Goal: Transaction & Acquisition: Book appointment/travel/reservation

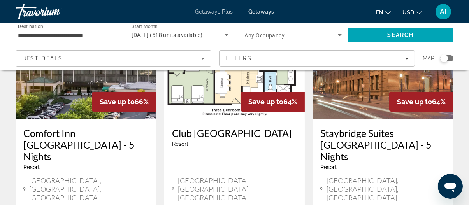
scroll to position [101, 0]
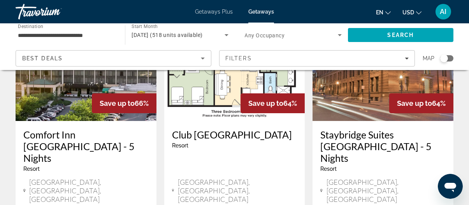
click at [369, 135] on h3 "Staybridge Suites [GEOGRAPHIC_DATA] - 5 Nights" at bounding box center [383, 146] width 125 height 35
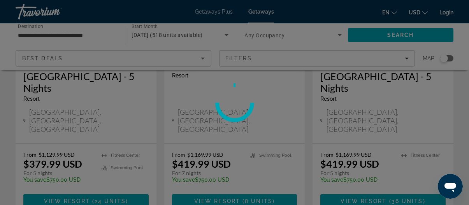
scroll to position [179, 0]
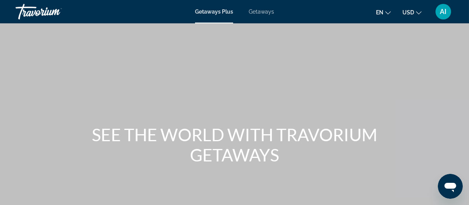
click at [265, 12] on span "Getaways" at bounding box center [261, 12] width 25 height 6
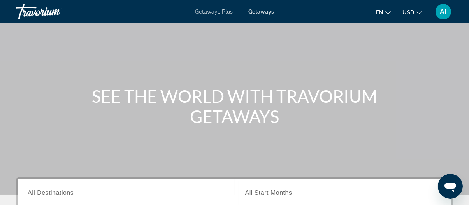
scroll to position [156, 0]
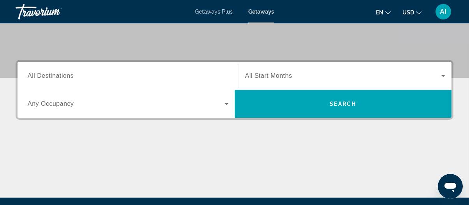
click at [53, 75] on span "All Destinations" at bounding box center [51, 75] width 46 height 7
click at [53, 75] on input "Destination All Destinations" at bounding box center [128, 76] width 201 height 9
click at [53, 75] on label "Destination All Destinations" at bounding box center [51, 75] width 46 height 7
click at [53, 75] on input "Destination All Destinations" at bounding box center [128, 76] width 201 height 9
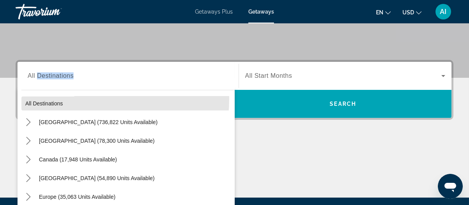
click at [53, 97] on button "All destinations" at bounding box center [127, 104] width 213 height 14
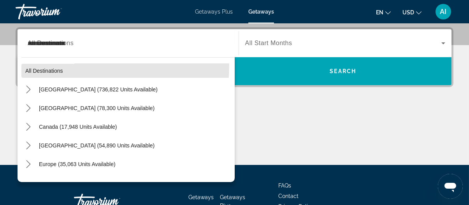
scroll to position [190, 0]
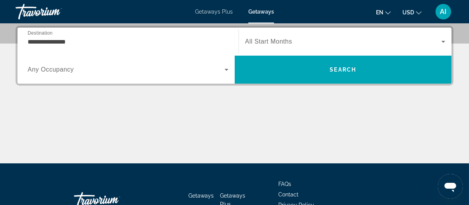
click at [53, 75] on div "Search widget" at bounding box center [128, 70] width 201 height 22
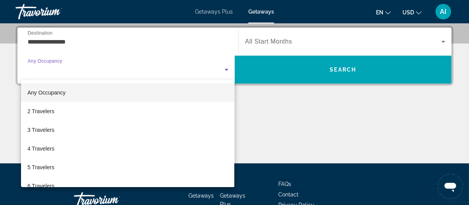
click at [57, 44] on div at bounding box center [234, 102] width 469 height 205
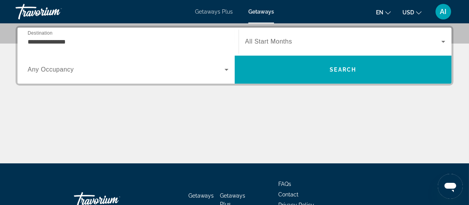
click at [57, 44] on input "**********" at bounding box center [128, 41] width 201 height 9
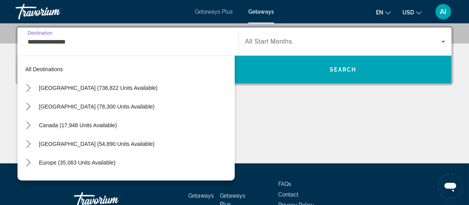
click at [57, 44] on input "**********" at bounding box center [128, 41] width 201 height 9
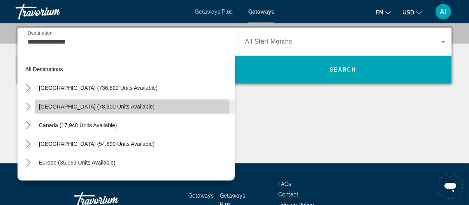
click at [39, 109] on span "[GEOGRAPHIC_DATA] (78,300 units available)" at bounding box center [97, 107] width 116 height 6
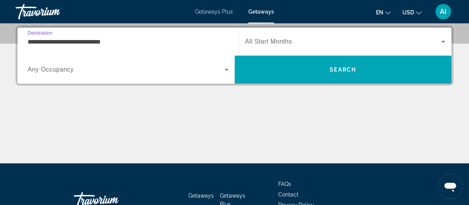
click at [48, 67] on span "Any Occupancy" at bounding box center [51, 69] width 46 height 7
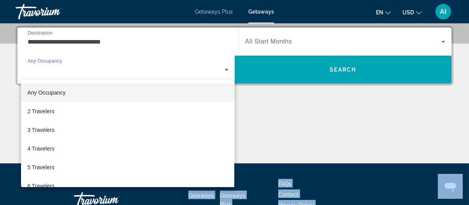
click at [45, 94] on span "Any Occupancy" at bounding box center [46, 93] width 38 height 6
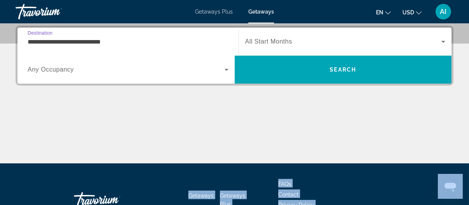
click at [49, 41] on input "**********" at bounding box center [128, 41] width 201 height 9
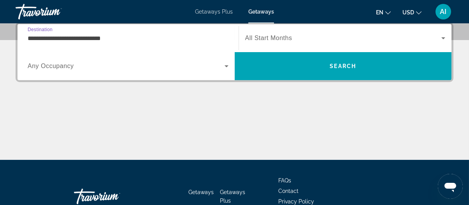
click at [49, 41] on input "**********" at bounding box center [128, 38] width 201 height 9
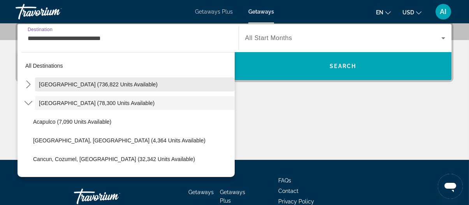
click at [44, 83] on span "[GEOGRAPHIC_DATA] (736,822 units available)" at bounding box center [98, 84] width 119 height 6
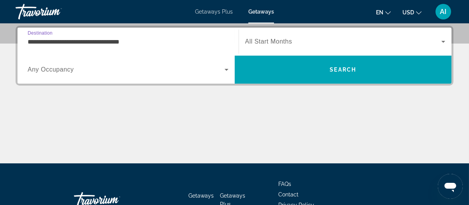
click at [48, 48] on div "**********" at bounding box center [128, 42] width 201 height 22
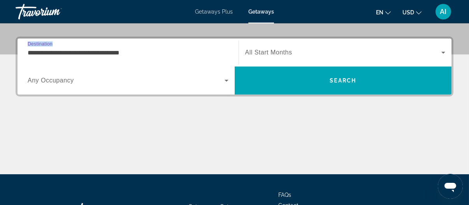
click at [48, 48] on div "**********" at bounding box center [128, 53] width 201 height 22
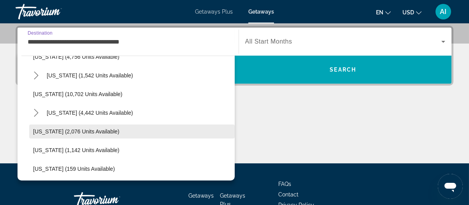
scroll to position [312, 0]
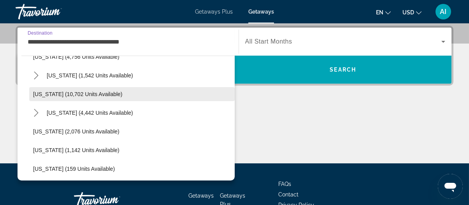
click at [75, 94] on span "[US_STATE] (10,702 units available)" at bounding box center [78, 94] width 90 height 6
type input "**********"
click at [75, 94] on div "**********" at bounding box center [234, 95] width 469 height 138
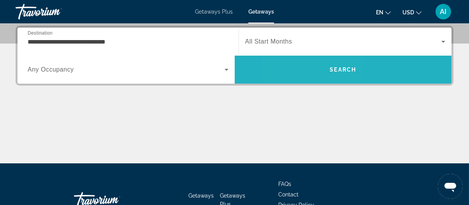
click at [308, 75] on span "Search" at bounding box center [343, 69] width 217 height 19
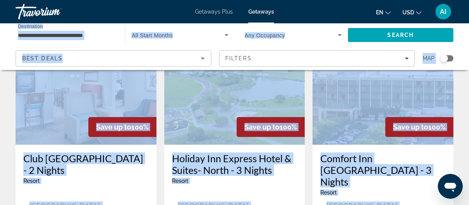
scroll to position [117, 0]
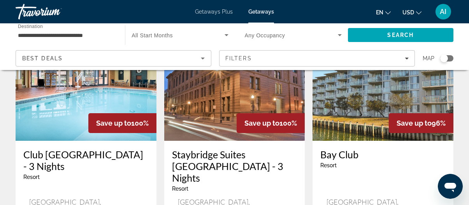
scroll to position [390, 0]
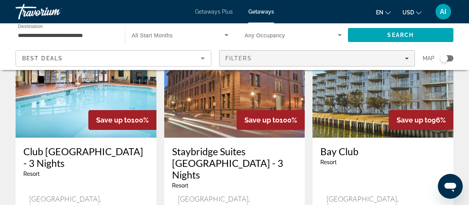
click at [236, 59] on span "Filters" at bounding box center [239, 58] width 26 height 6
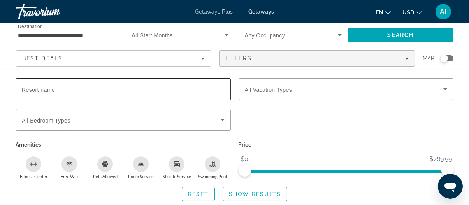
click at [205, 93] on div "Search widget" at bounding box center [123, 89] width 203 height 22
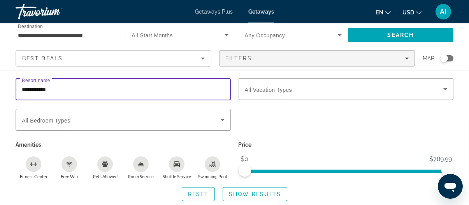
type input "**********"
click at [273, 199] on span "Search widget" at bounding box center [255, 194] width 64 height 19
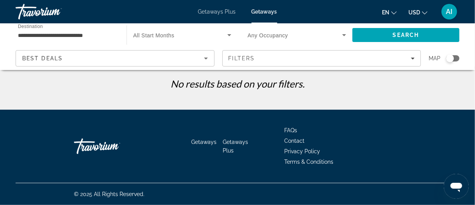
click at [150, 58] on div "Best Deals" at bounding box center [113, 58] width 182 height 9
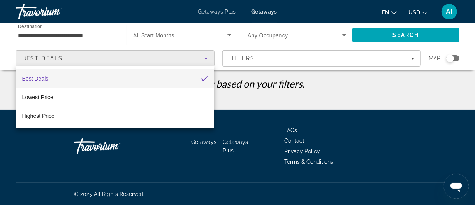
click at [254, 58] on div at bounding box center [237, 102] width 475 height 205
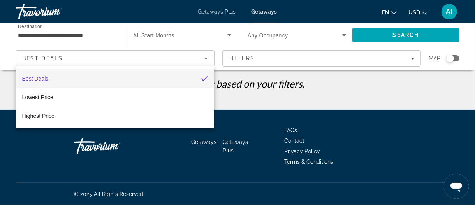
click at [254, 58] on div at bounding box center [237, 102] width 475 height 205
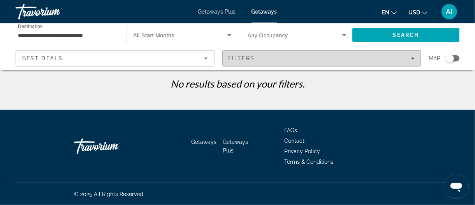
click at [254, 58] on span "Filters" at bounding box center [242, 58] width 26 height 6
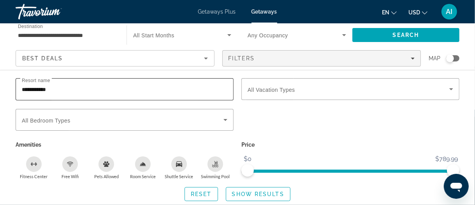
click at [96, 92] on input "**********" at bounding box center [125, 89] width 206 height 9
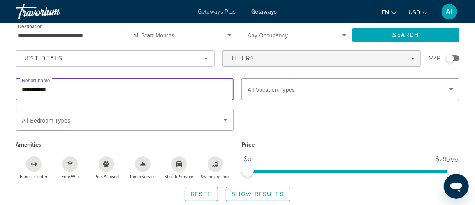
click at [96, 92] on input "**********" at bounding box center [125, 89] width 206 height 9
click at [256, 196] on span "Show Results" at bounding box center [258, 194] width 52 height 6
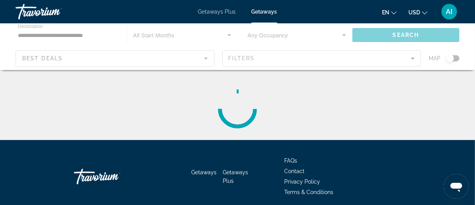
click at [256, 196] on div "Getaways Getaways Plus FAQs Contact Privacy Policy Terms & Conditions" at bounding box center [238, 176] width 444 height 73
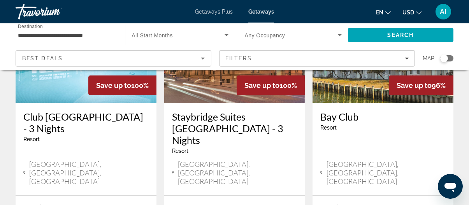
scroll to position [428, 0]
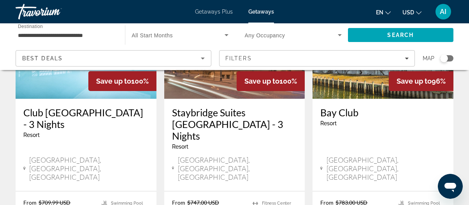
click at [223, 156] on span "[GEOGRAPHIC_DATA], [GEOGRAPHIC_DATA], [GEOGRAPHIC_DATA]" at bounding box center [237, 169] width 119 height 26
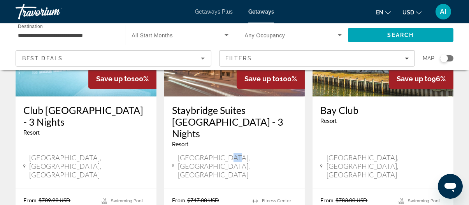
scroll to position [467, 0]
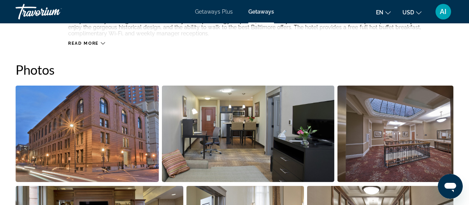
scroll to position [319, 0]
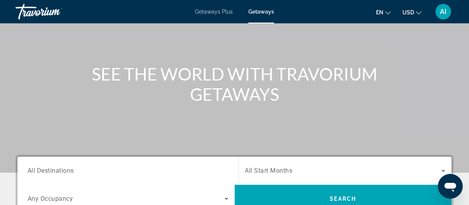
scroll to position [156, 0]
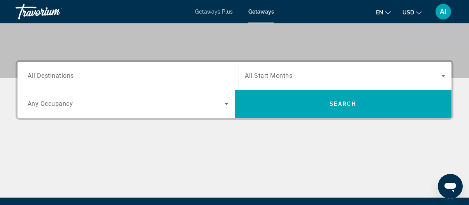
click at [253, 78] on span "All Start Months" at bounding box center [269, 75] width 48 height 7
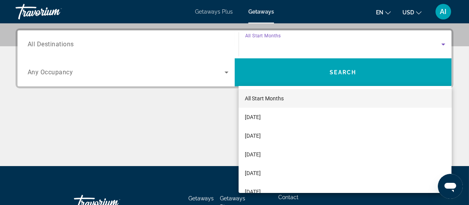
scroll to position [190, 0]
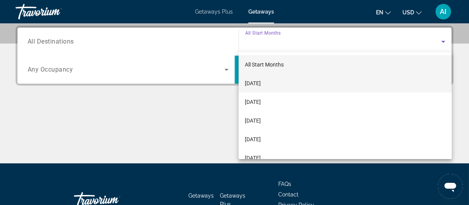
click at [254, 82] on span "[DATE]" at bounding box center [253, 83] width 16 height 9
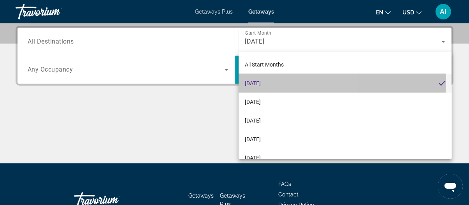
click at [254, 82] on span "[DATE]" at bounding box center [253, 83] width 16 height 9
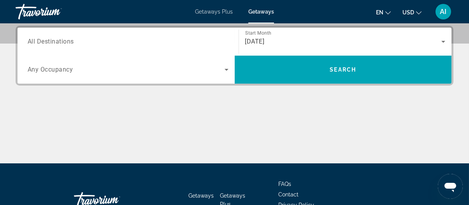
click at [169, 43] on input "Destination All Destinations" at bounding box center [128, 41] width 201 height 9
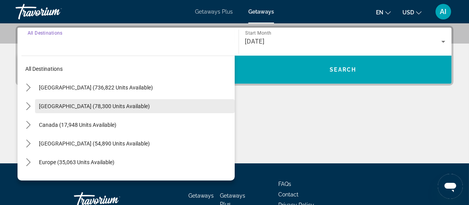
scroll to position [0, 0]
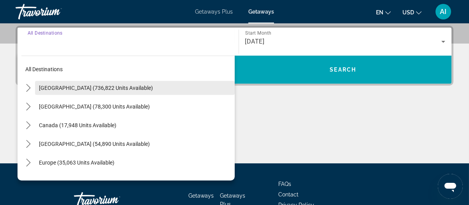
click at [91, 91] on span "Select destination: United States (736,822 units available)" at bounding box center [135, 88] width 200 height 19
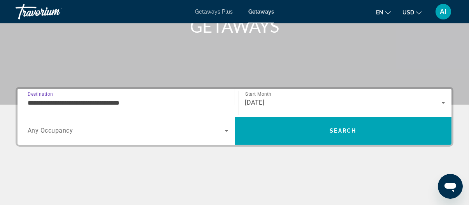
scroll to position [126, 0]
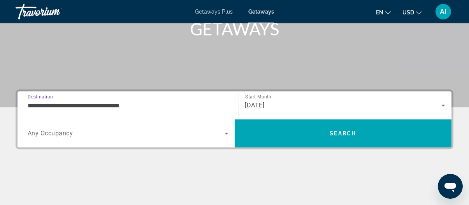
click at [79, 108] on input "**********" at bounding box center [128, 105] width 201 height 9
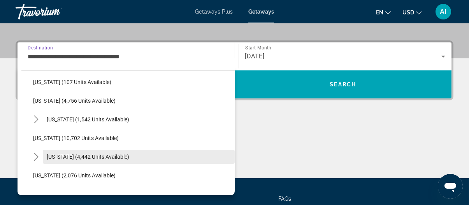
scroll to position [312, 0]
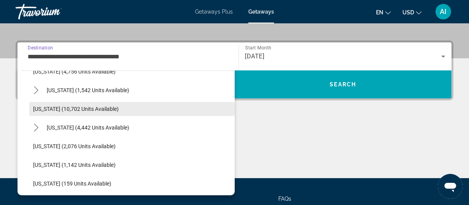
click at [85, 111] on span "[US_STATE] (10,702 units available)" at bounding box center [76, 109] width 86 height 6
type input "**********"
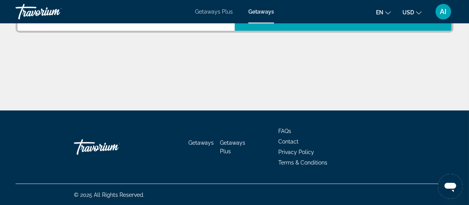
scroll to position [126, 0]
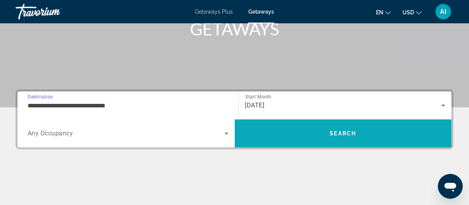
click at [316, 130] on span "Search" at bounding box center [343, 133] width 217 height 19
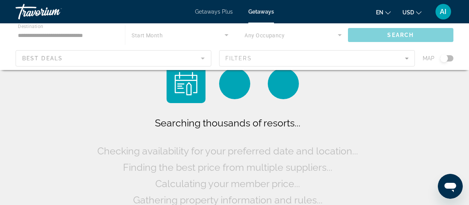
click at [316, 130] on div "**********" at bounding box center [234, 102] width 469 height 205
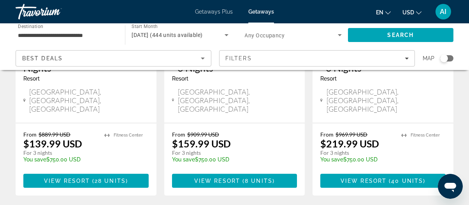
scroll to position [779, 0]
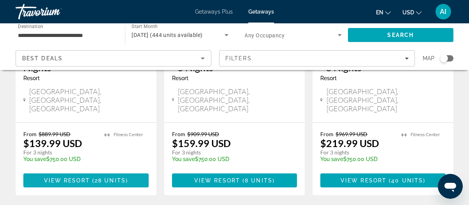
click at [63, 171] on span "Main content" at bounding box center [85, 180] width 125 height 19
click at [0, 0] on div at bounding box center [0, 0] width 0 height 0
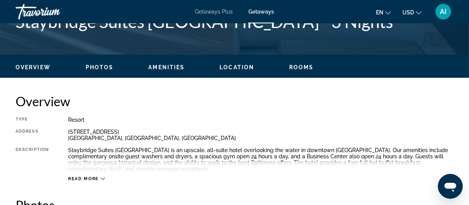
scroll to position [351, 0]
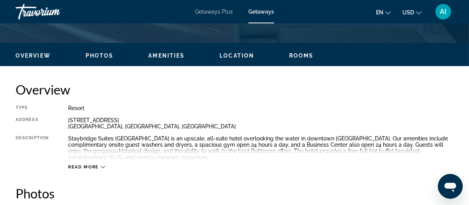
click at [28, 58] on span "Overview" at bounding box center [33, 56] width 35 height 6
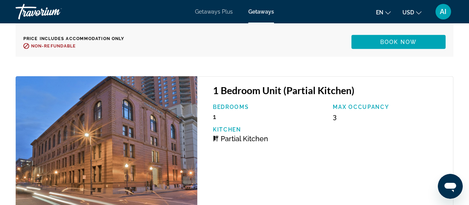
scroll to position [1968, 0]
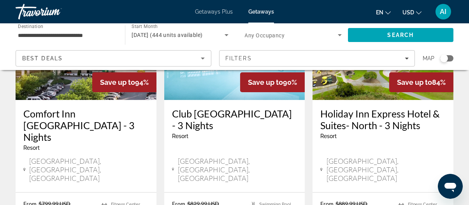
scroll to position [390, 0]
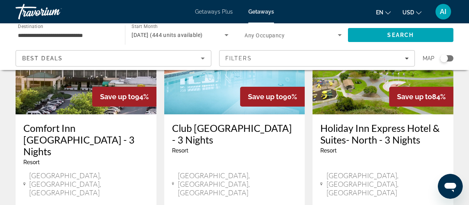
click at [212, 122] on h3 "Club [GEOGRAPHIC_DATA] - 3 Nights" at bounding box center [234, 133] width 125 height 23
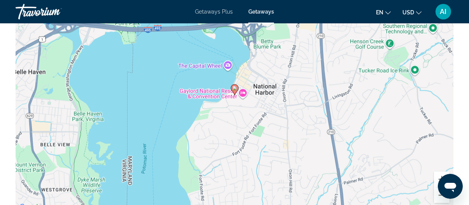
scroll to position [1425, 0]
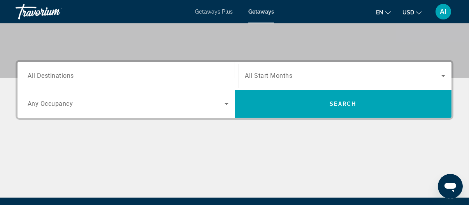
click at [133, 84] on div "Search widget" at bounding box center [128, 76] width 201 height 22
click at [133, 84] on div "Destination All Destinations" at bounding box center [127, 76] width 213 height 28
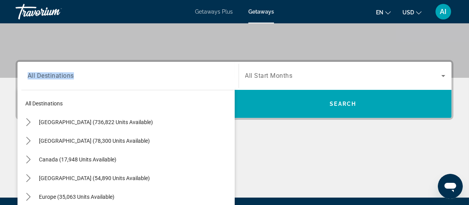
scroll to position [190, 0]
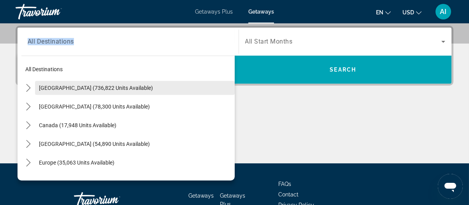
click at [49, 87] on span "[GEOGRAPHIC_DATA] (736,822 units available)" at bounding box center [96, 88] width 114 height 6
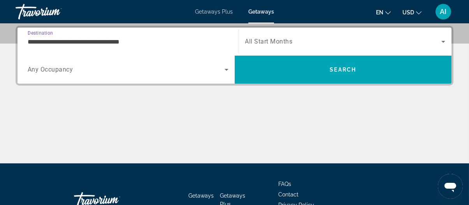
click at [72, 43] on input "**********" at bounding box center [128, 41] width 201 height 9
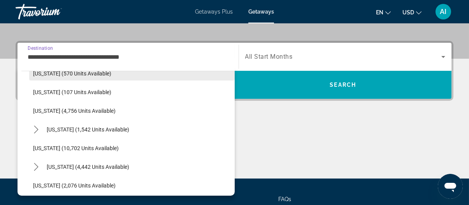
scroll to position [312, 0]
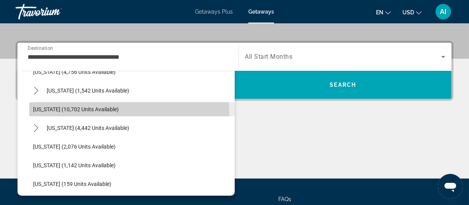
click at [83, 113] on span "Select destination: Maryland (10,702 units available)" at bounding box center [132, 109] width 206 height 19
type input "**********"
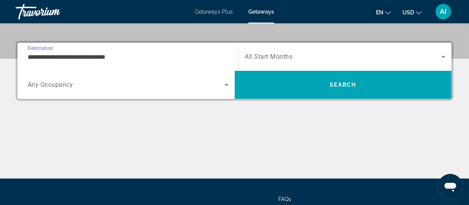
scroll to position [190, 0]
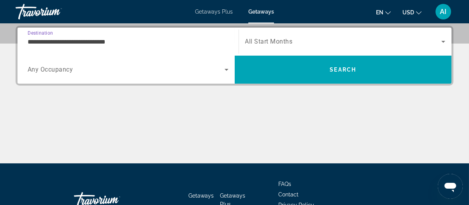
click at [326, 41] on span "Search widget" at bounding box center [343, 41] width 197 height 9
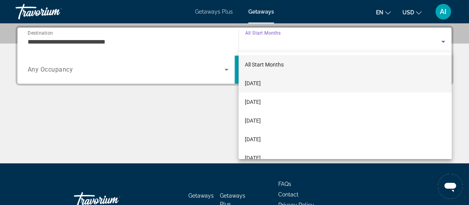
click at [297, 79] on mat-option "[DATE]" at bounding box center [345, 83] width 213 height 19
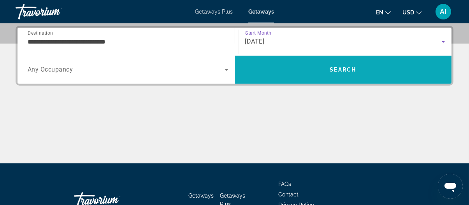
click at [297, 75] on span "Search" at bounding box center [343, 69] width 217 height 19
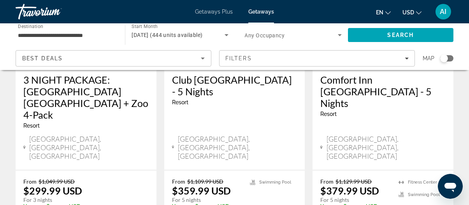
scroll to position [1052, 0]
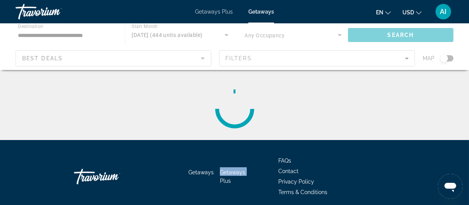
click at [249, 168] on li "Getaways Plus" at bounding box center [236, 175] width 32 height 17
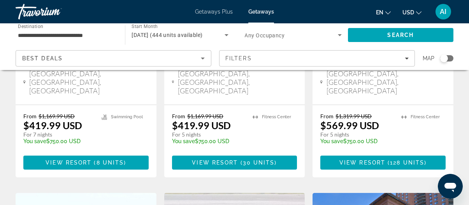
scroll to position [273, 0]
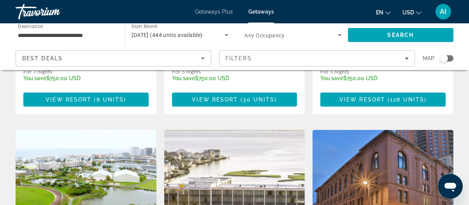
drag, startPoint x: 227, startPoint y: 123, endPoint x: 155, endPoint y: 102, distance: 74.5
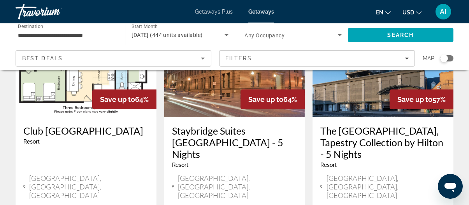
scroll to position [117, 0]
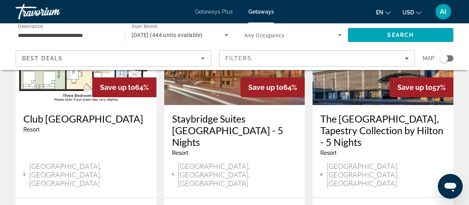
click at [219, 97] on img "Main content" at bounding box center [234, 43] width 141 height 125
click at [0, 0] on circle at bounding box center [0, 0] width 0 height 0
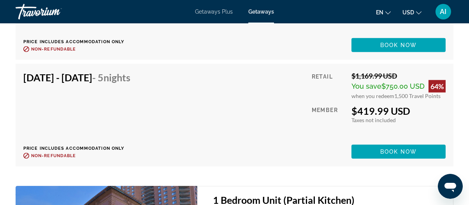
scroll to position [1948, 0]
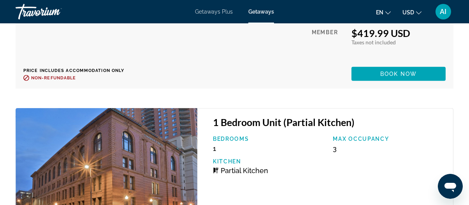
click at [454, 183] on icon "Open messaging window" at bounding box center [450, 187] width 12 height 9
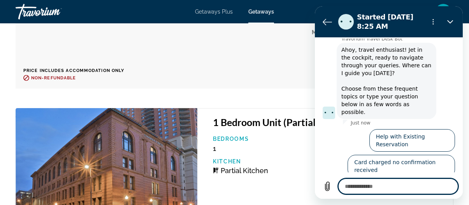
scroll to position [19, 0]
click at [409, 181] on button "Talk to an agent" at bounding box center [429, 192] width 52 height 23
click at [409, 164] on div "8:25 AM Travorium Travel Desk Bot Travorium Travel Desk Bot says: [PERSON_NAME]…" at bounding box center [388, 106] width 145 height 134
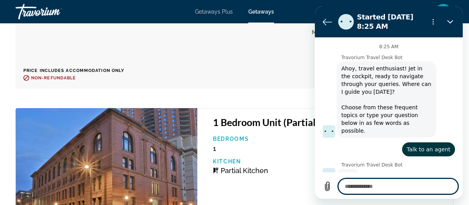
scroll to position [0, 0]
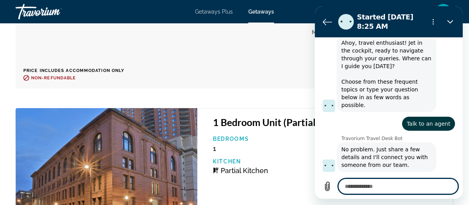
type textarea "*"
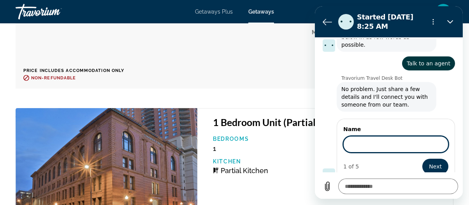
scroll to position [85, 0]
click at [366, 139] on input "Name" at bounding box center [395, 144] width 105 height 16
type input "*****"
click at [372, 159] on div "1 of 5 Next" at bounding box center [395, 167] width 105 height 16
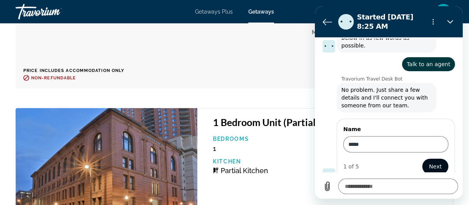
click at [429, 162] on span "Next" at bounding box center [435, 166] width 13 height 9
type textarea "*"
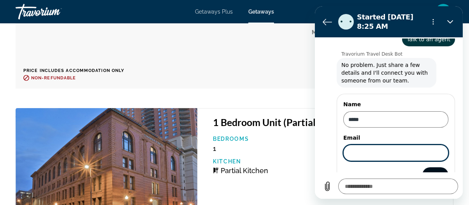
scroll to position [118, 0]
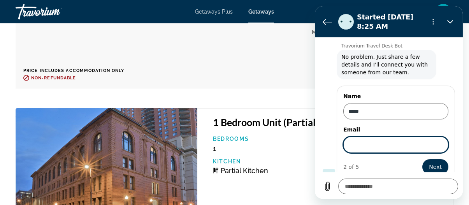
type input "**********"
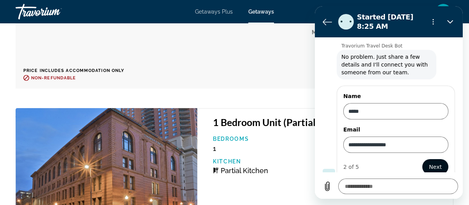
click at [429, 162] on span "Next" at bounding box center [435, 166] width 13 height 9
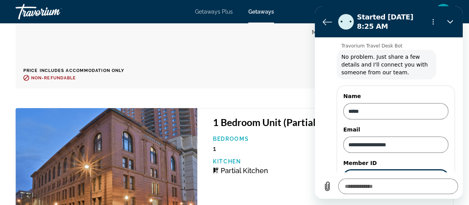
scroll to position [152, 0]
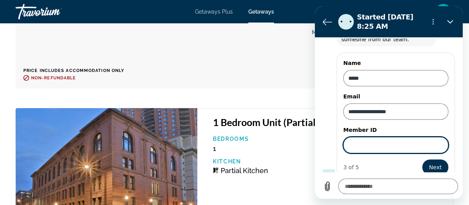
type textarea "*"
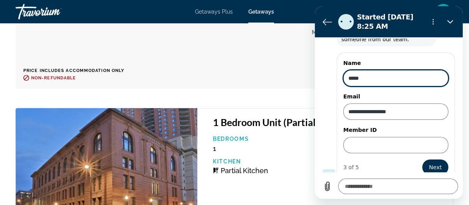
drag, startPoint x: 360, startPoint y: 67, endPoint x: 342, endPoint y: 69, distance: 18.0
click at [344, 70] on input "*****" at bounding box center [395, 78] width 105 height 16
type input "*"
type input "******"
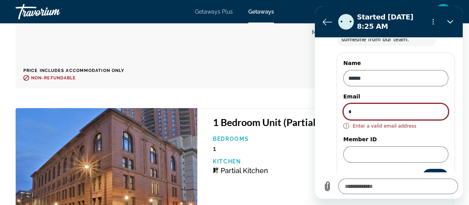
scroll to position [161, 0]
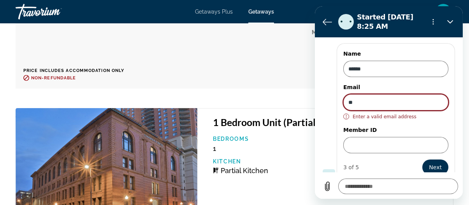
type input "**********"
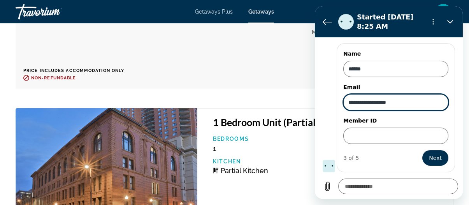
scroll to position [152, 0]
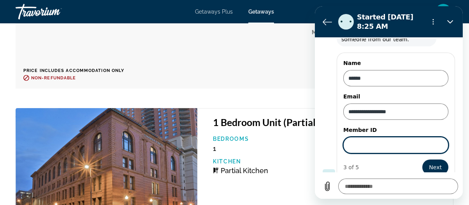
click at [367, 137] on input "Member ID" at bounding box center [395, 145] width 105 height 16
paste input "******"
type input "******"
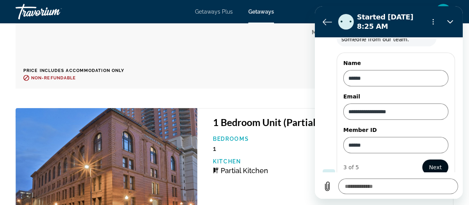
click at [429, 163] on span "Next" at bounding box center [435, 167] width 13 height 9
type textarea "*"
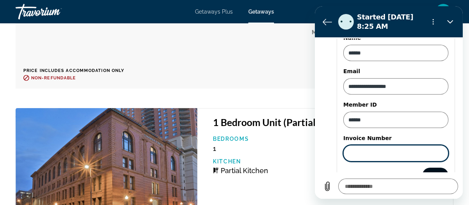
scroll to position [185, 0]
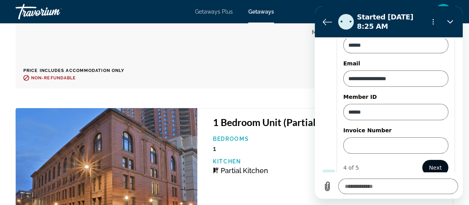
click at [435, 163] on span "Next" at bounding box center [435, 167] width 13 height 9
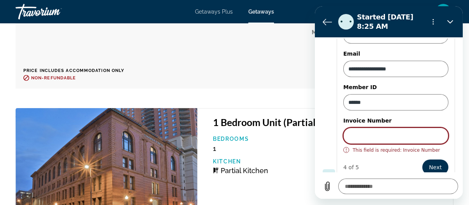
click at [404, 132] on input "Invoice Number" at bounding box center [395, 136] width 105 height 16
click at [394, 128] on input "Invoice Number" at bounding box center [395, 136] width 105 height 16
paste input "******"
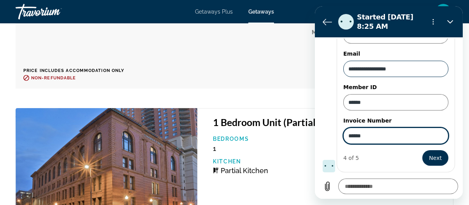
scroll to position [185, 0]
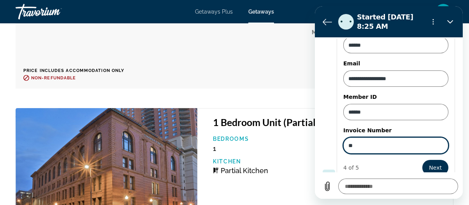
type input "*"
type input "**********"
click at [429, 163] on span "Next" at bounding box center [435, 167] width 13 height 9
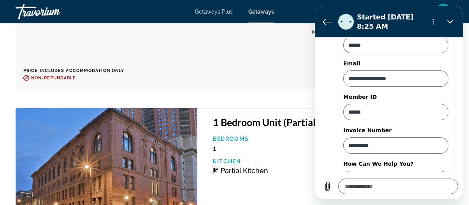
scroll to position [217, 0]
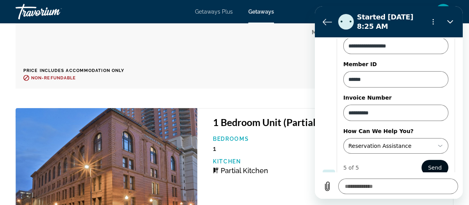
click at [428, 163] on span "Send" at bounding box center [435, 167] width 14 height 9
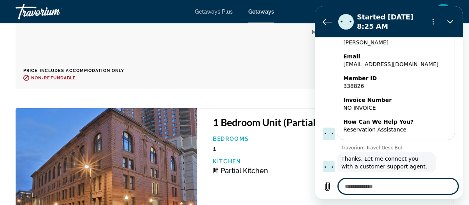
scroll to position [187, 0]
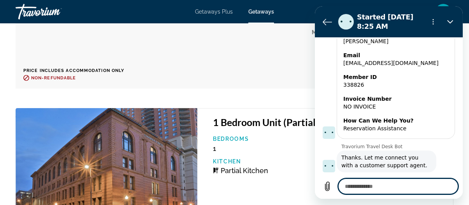
type textarea "*"
click at [221, 67] on div "[DATE] - [DATE] - 5 Nights Price includes accommodation only Refundable until :…" at bounding box center [234, 37] width 423 height 87
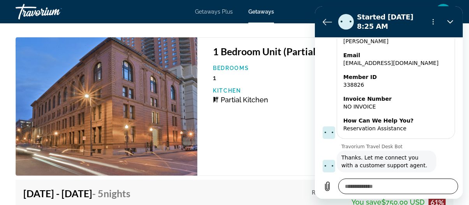
scroll to position [2026, 0]
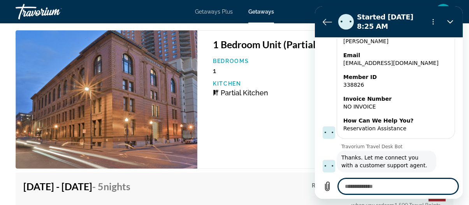
click at [373, 189] on textarea at bounding box center [398, 187] width 120 height 16
type textarea "*"
type textarea "**"
type textarea "*"
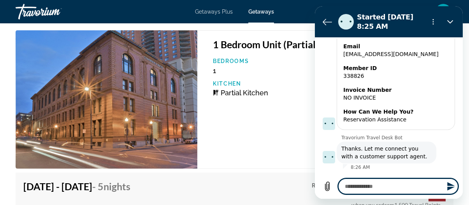
type textarea "*"
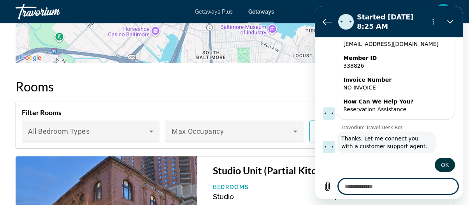
scroll to position [1130, 0]
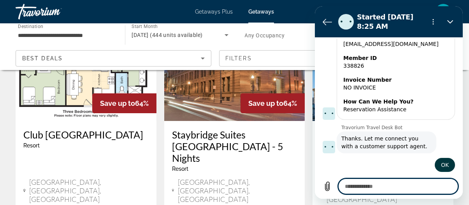
scroll to position [179, 0]
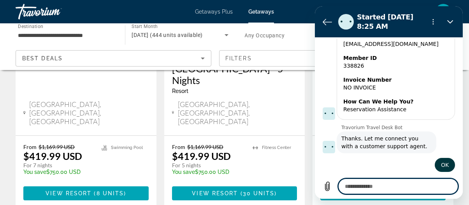
click at [98, 113] on div "Club [GEOGRAPHIC_DATA] - This is an adults only resort [GEOGRAPHIC_DATA], [GEOG…" at bounding box center [86, 89] width 141 height 92
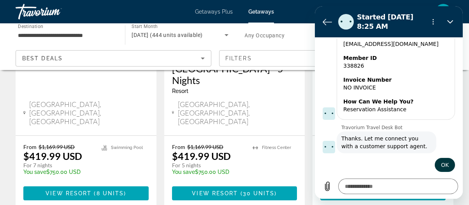
click at [88, 96] on div "Club [GEOGRAPHIC_DATA] - This is an adults only resort [GEOGRAPHIC_DATA], [GEOG…" at bounding box center [86, 89] width 141 height 92
click at [65, 190] on span "View Resort" at bounding box center [69, 193] width 46 height 6
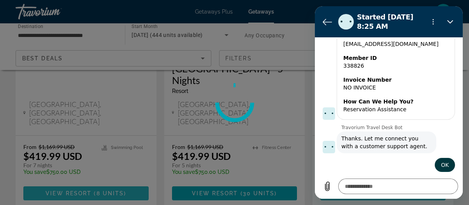
click at [65, 175] on div at bounding box center [234, 102] width 469 height 205
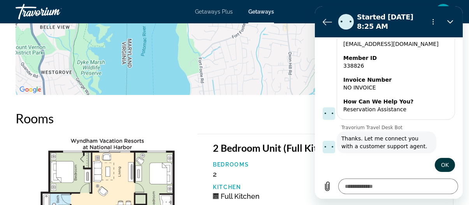
scroll to position [1597, 0]
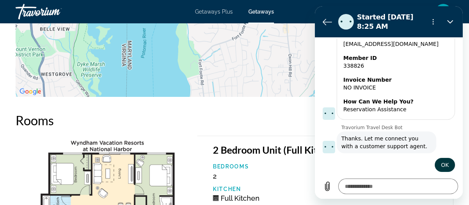
click at [211, 11] on span "Getaways Plus" at bounding box center [214, 12] width 38 height 6
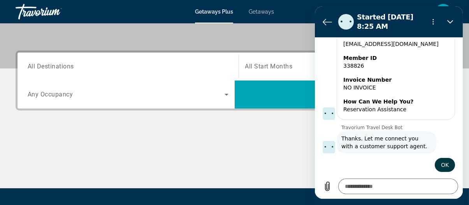
click at [57, 70] on span "All Destinations" at bounding box center [51, 66] width 46 height 7
click at [57, 70] on input "Destination All Destinations" at bounding box center [128, 66] width 201 height 9
click at [57, 70] on div "Destination All Destinations" at bounding box center [127, 67] width 213 height 28
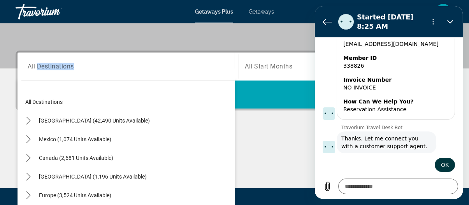
scroll to position [190, 0]
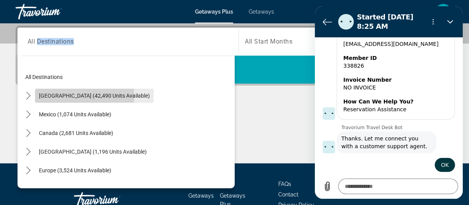
click at [65, 95] on span "[GEOGRAPHIC_DATA] (42,490 units available)" at bounding box center [94, 96] width 111 height 6
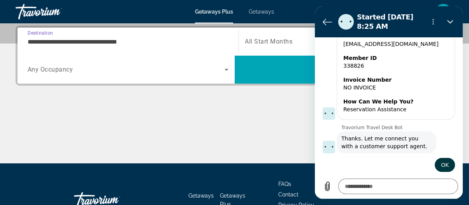
click at [75, 46] on div "**********" at bounding box center [128, 42] width 201 height 22
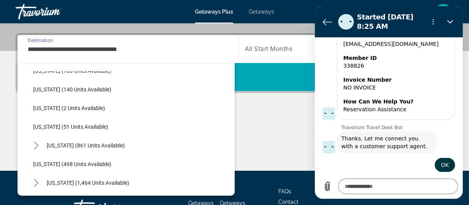
scroll to position [273, 0]
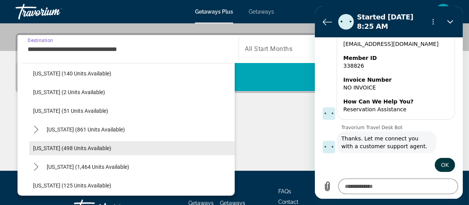
click at [56, 145] on span "[US_STATE] (498 units available)" at bounding box center [72, 148] width 78 height 6
type input "**********"
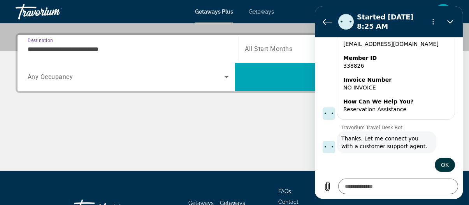
scroll to position [190, 0]
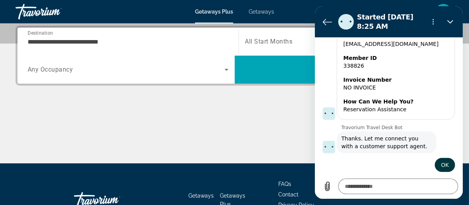
click at [253, 45] on span "All Start Months" at bounding box center [269, 41] width 48 height 7
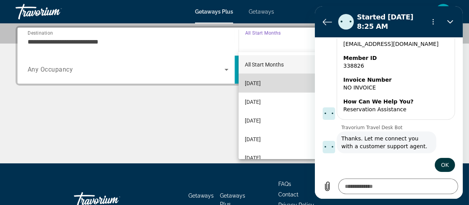
click at [261, 82] on span "[DATE]" at bounding box center [253, 83] width 16 height 9
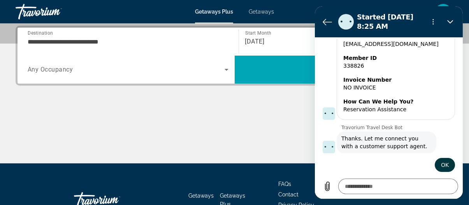
click at [375, 22] on h2 "Started [DATE] 8:25 AM" at bounding box center [389, 21] width 65 height 19
click at [321, 22] on button "Back to the conversation list" at bounding box center [327, 22] width 16 height 16
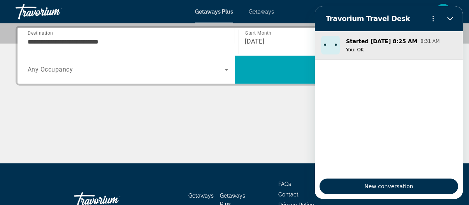
click at [373, 49] on p "You: OK" at bounding box center [401, 50] width 111 height 6
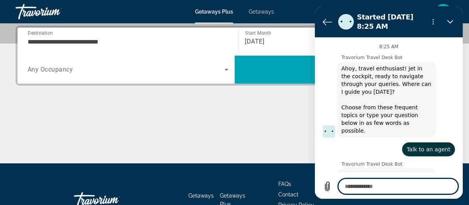
scroll to position [206, 0]
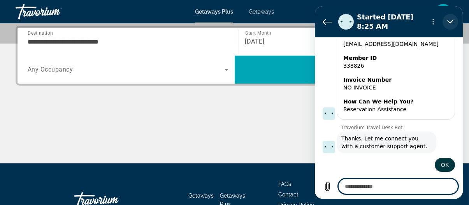
click at [445, 21] on button "Close" at bounding box center [451, 22] width 16 height 16
type textarea "*"
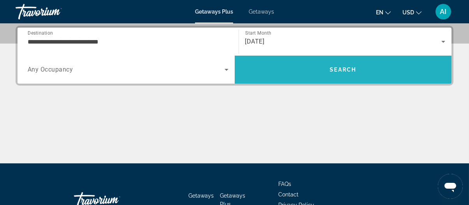
click at [344, 63] on span "Search" at bounding box center [343, 69] width 217 height 19
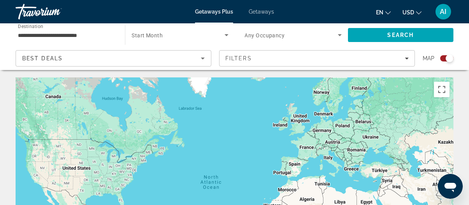
click at [176, 33] on span "Search widget" at bounding box center [178, 34] width 93 height 9
click at [176, 33] on body "**********" at bounding box center [234, 102] width 469 height 205
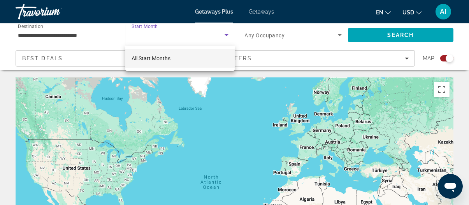
click at [155, 57] on span "All Start Months" at bounding box center [151, 58] width 39 height 6
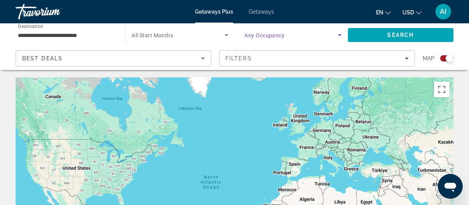
click at [288, 35] on span "Search widget" at bounding box center [291, 34] width 93 height 9
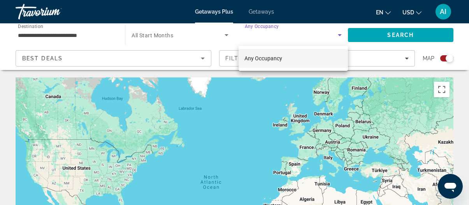
click at [368, 37] on div at bounding box center [234, 102] width 469 height 205
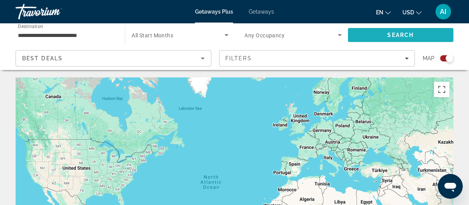
click at [368, 37] on span "Search" at bounding box center [401, 35] width 106 height 19
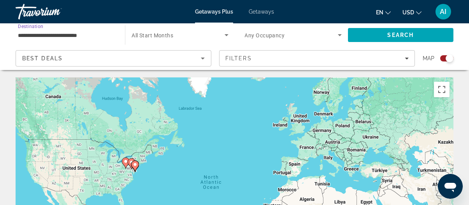
click at [61, 39] on input "**********" at bounding box center [66, 35] width 97 height 9
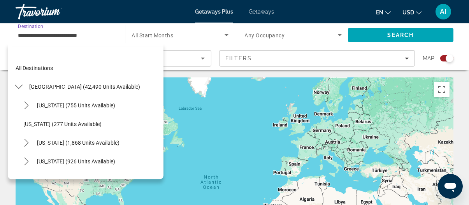
scroll to position [289, 0]
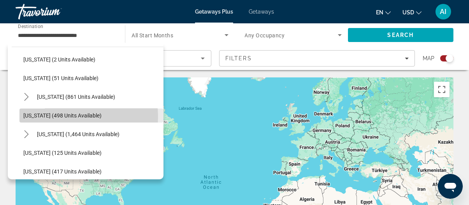
click at [52, 116] on span "[US_STATE] (498 units available)" at bounding box center [62, 116] width 78 height 6
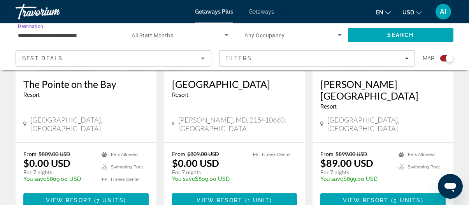
scroll to position [1285, 0]
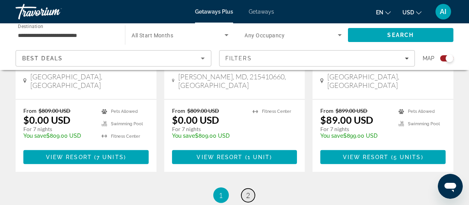
click at [249, 191] on span "2" at bounding box center [249, 195] width 4 height 9
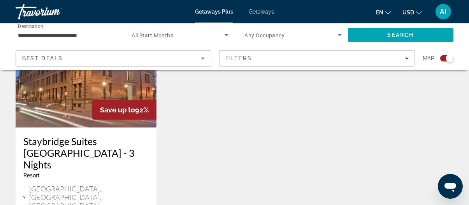
scroll to position [896, 0]
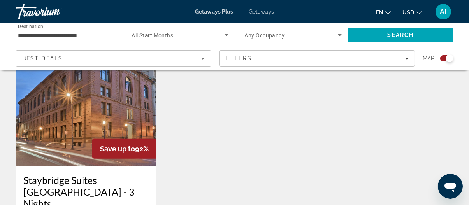
click at [77, 90] on img "Main content" at bounding box center [86, 104] width 141 height 125
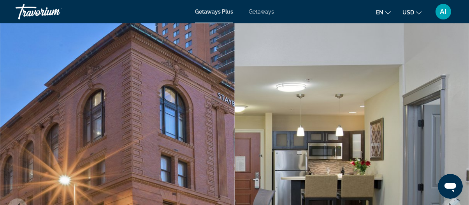
click at [441, 2] on div "Getaways Plus Getaways en English Español Français Italiano Português русский U…" at bounding box center [234, 12] width 469 height 20
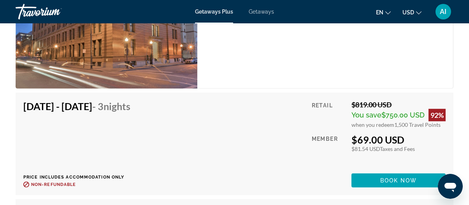
scroll to position [1363, 0]
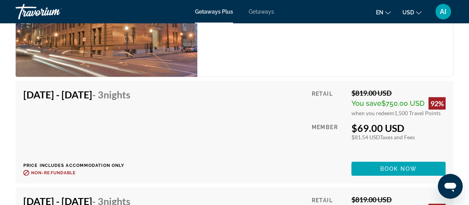
click at [263, 11] on span "Getaways" at bounding box center [261, 12] width 25 height 6
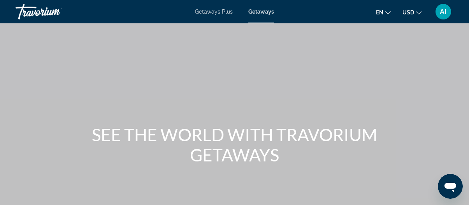
click at [263, 11] on span "Getaways" at bounding box center [262, 12] width 26 height 6
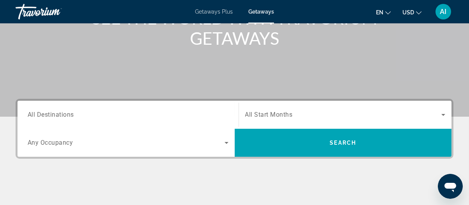
click at [74, 123] on div "Search widget" at bounding box center [128, 115] width 201 height 22
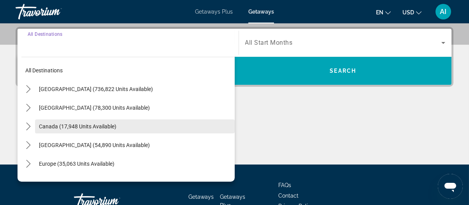
scroll to position [190, 0]
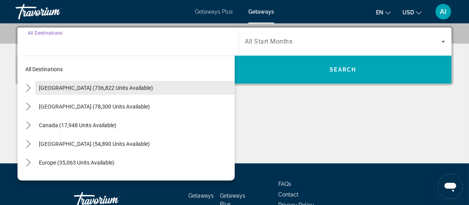
click at [70, 92] on span "Select destination: United States (736,822 units available)" at bounding box center [135, 88] width 200 height 19
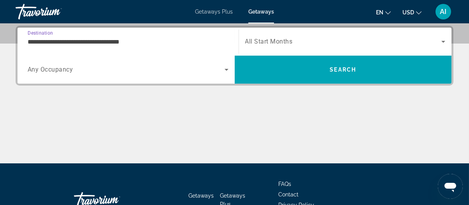
click at [70, 92] on div "**********" at bounding box center [234, 95] width 469 height 138
click at [63, 44] on input "**********" at bounding box center [128, 41] width 201 height 9
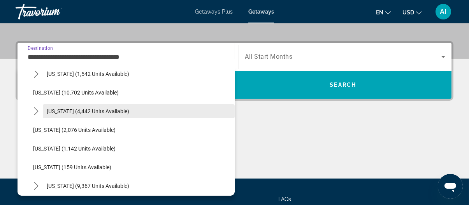
scroll to position [312, 0]
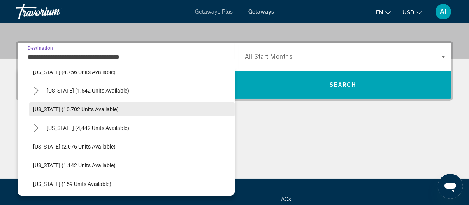
click at [66, 108] on span "[US_STATE] (10,702 units available)" at bounding box center [76, 109] width 86 height 6
type input "**********"
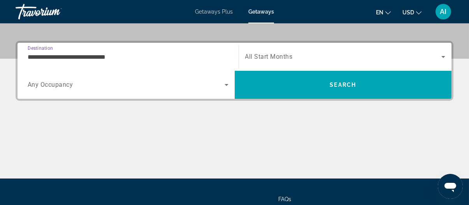
scroll to position [190, 0]
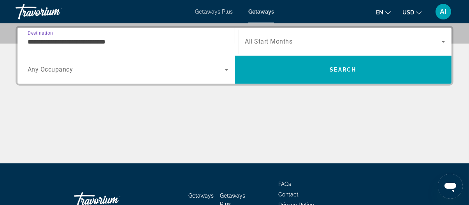
click at [321, 48] on div "Search widget" at bounding box center [345, 42] width 201 height 22
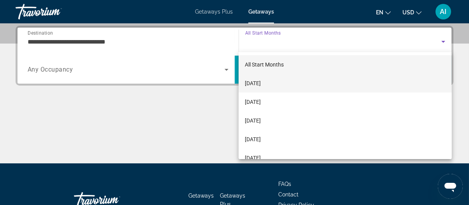
click at [287, 81] on mat-option "[DATE]" at bounding box center [345, 83] width 213 height 19
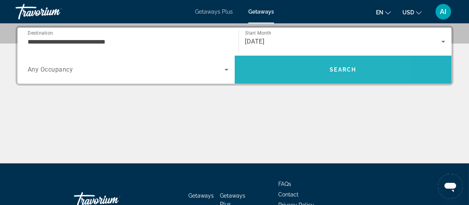
click at [284, 78] on span "Search" at bounding box center [343, 69] width 217 height 19
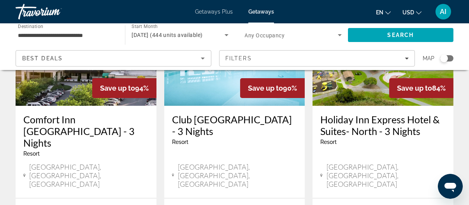
scroll to position [351, 0]
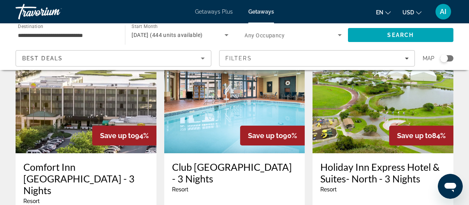
click at [197, 124] on img "Main content" at bounding box center [234, 91] width 141 height 125
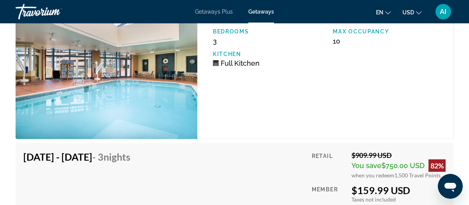
scroll to position [1987, 0]
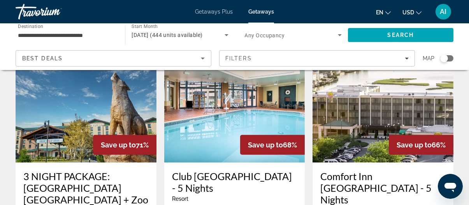
scroll to position [974, 0]
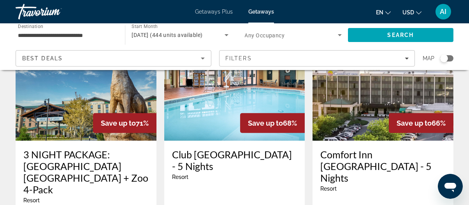
click at [197, 174] on div "Resort - This is an adults only resort" at bounding box center [234, 177] width 125 height 6
click at [189, 149] on h3 "Club [GEOGRAPHIC_DATA] - 5 Nights" at bounding box center [234, 160] width 125 height 23
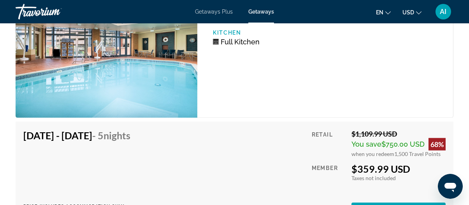
scroll to position [1753, 0]
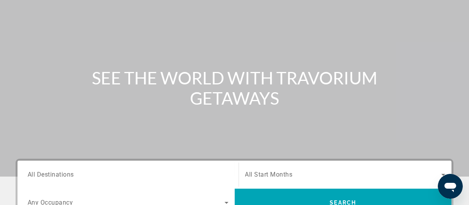
scroll to position [156, 0]
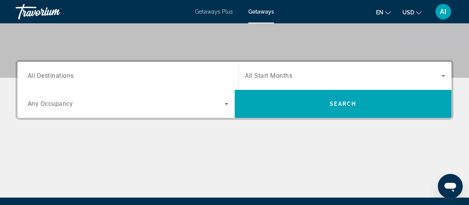
click at [161, 80] on div "Search widget" at bounding box center [128, 76] width 201 height 22
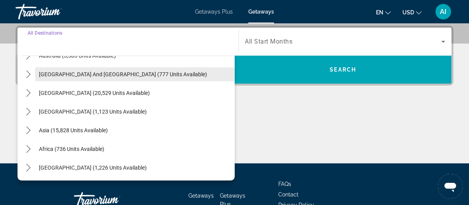
scroll to position [9, 0]
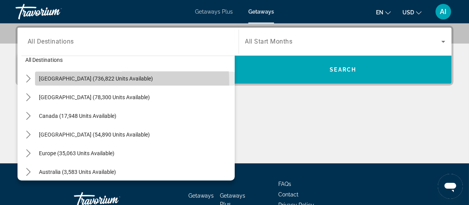
click at [76, 83] on span "Select destination: United States (736,822 units available)" at bounding box center [135, 78] width 200 height 19
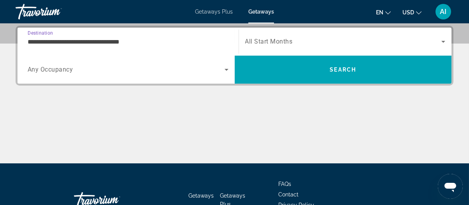
click at [68, 41] on input "**********" at bounding box center [128, 41] width 201 height 9
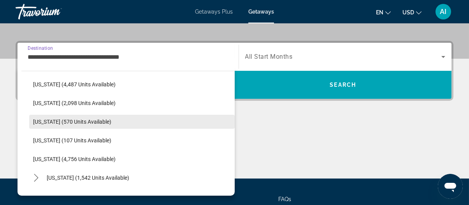
scroll to position [312, 0]
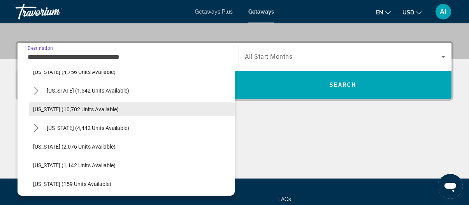
click at [71, 103] on span "Select destination: Maryland (10,702 units available)" at bounding box center [132, 109] width 206 height 19
type input "**********"
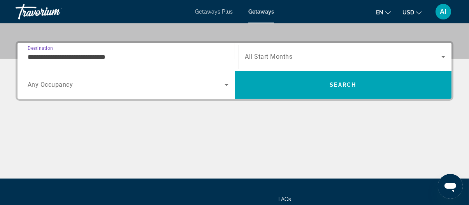
scroll to position [190, 0]
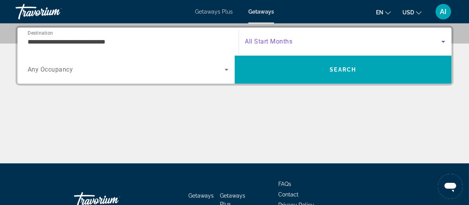
click at [276, 45] on span "Search widget" at bounding box center [343, 41] width 197 height 9
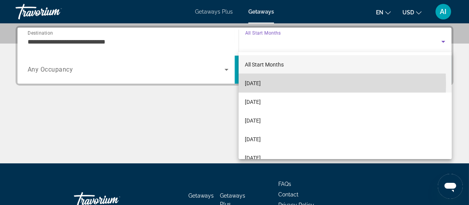
click at [261, 84] on span "[DATE]" at bounding box center [253, 83] width 16 height 9
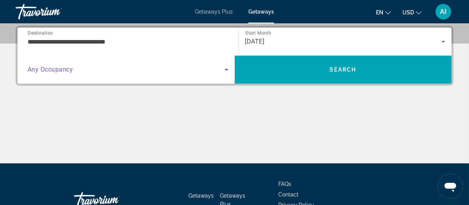
click at [213, 71] on span "Search widget" at bounding box center [126, 69] width 197 height 9
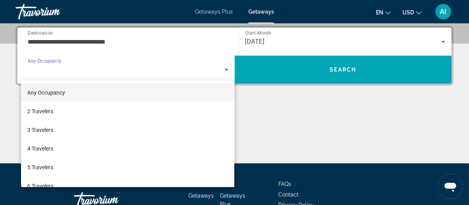
click at [206, 76] on div at bounding box center [234, 102] width 469 height 205
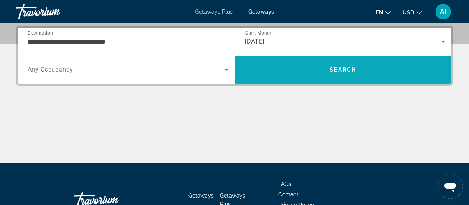
click at [335, 71] on span "Search" at bounding box center [343, 70] width 26 height 6
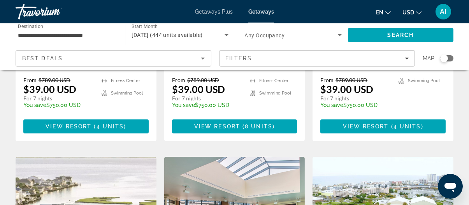
scroll to position [234, 0]
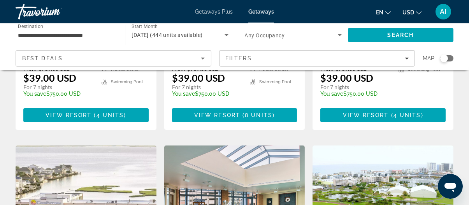
click at [451, 183] on icon "Open messaging window" at bounding box center [450, 187] width 12 height 9
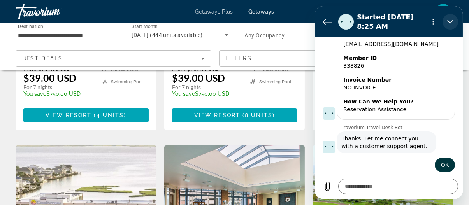
click at [448, 21] on icon "Close" at bounding box center [450, 22] width 6 height 4
type textarea "*"
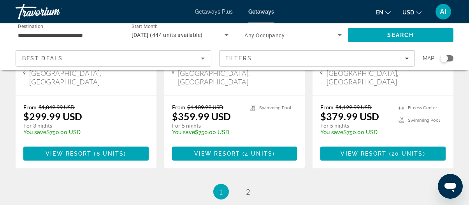
scroll to position [1130, 0]
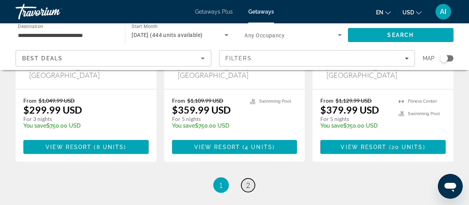
click at [247, 181] on span "2" at bounding box center [249, 185] width 4 height 9
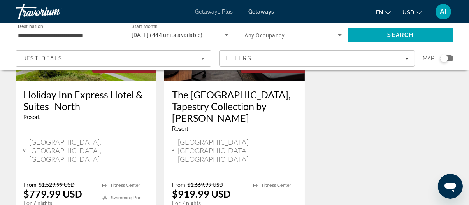
scroll to position [857, 0]
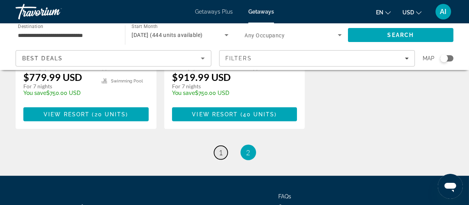
click at [219, 146] on link "page 1" at bounding box center [221, 153] width 14 height 14
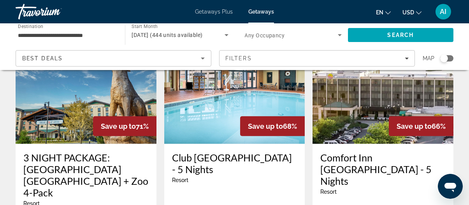
scroll to position [974, 0]
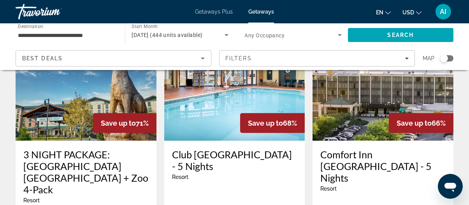
click at [444, 60] on div "Search widget" at bounding box center [445, 59] width 8 height 8
click at [444, 60] on div "Search widget" at bounding box center [447, 58] width 13 height 6
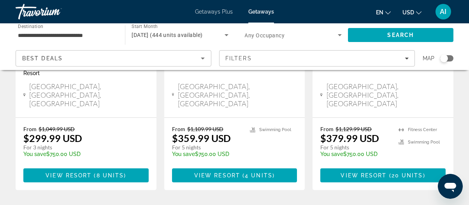
scroll to position [1135, 0]
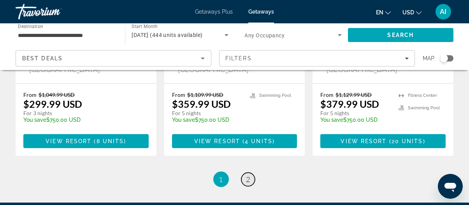
click at [243, 173] on link "page 2" at bounding box center [249, 180] width 14 height 14
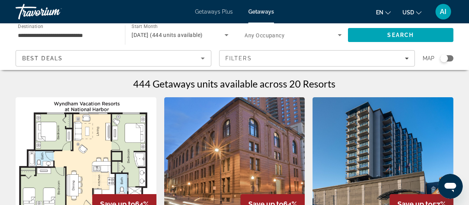
click at [445, 57] on div "Search widget" at bounding box center [445, 59] width 8 height 8
click at [445, 57] on div "Search widget" at bounding box center [447, 58] width 13 height 6
click at [442, 56] on div "Search widget" at bounding box center [445, 59] width 8 height 8
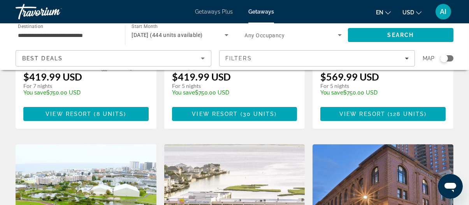
click at [442, 56] on div "Search widget" at bounding box center [447, 58] width 13 height 6
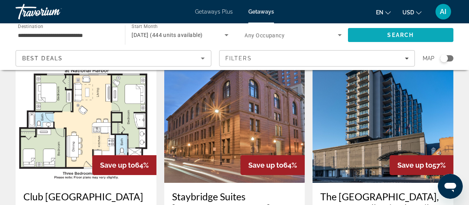
click at [373, 35] on span "Search" at bounding box center [401, 35] width 106 height 19
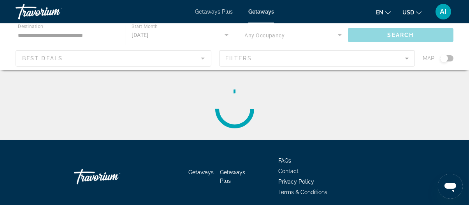
click at [373, 35] on div "Main content" at bounding box center [234, 46] width 469 height 47
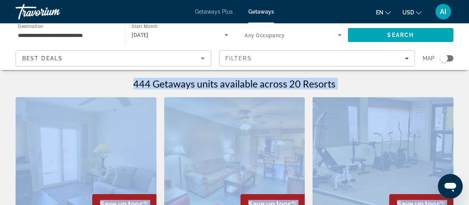
click at [445, 60] on div "Search widget" at bounding box center [445, 59] width 8 height 8
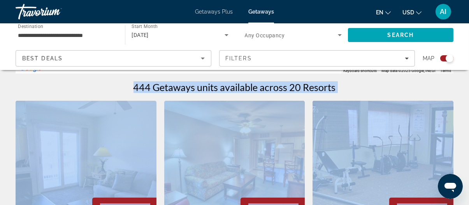
scroll to position [195, 0]
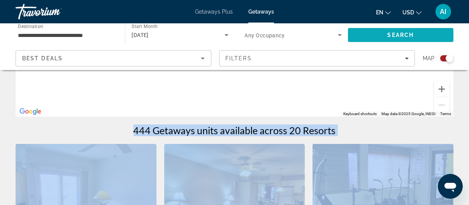
click at [377, 40] on span "Search" at bounding box center [401, 35] width 106 height 19
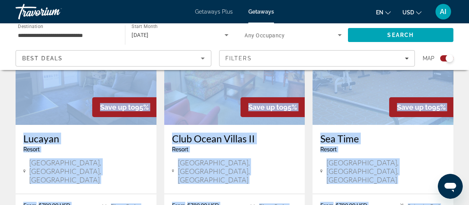
scroll to position [351, 0]
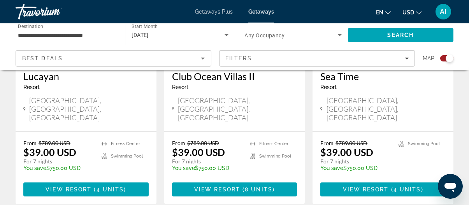
scroll to position [390, 0]
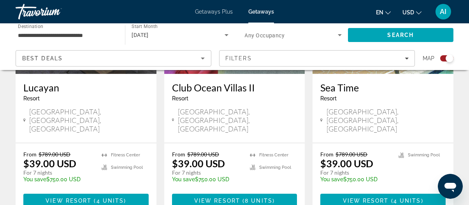
click at [322, 117] on icon "Main content" at bounding box center [322, 120] width 2 height 7
click at [322, 119] on icon "Main content" at bounding box center [322, 120] width 2 height 3
drag, startPoint x: 330, startPoint y: 113, endPoint x: 360, endPoint y: 106, distance: 31.7
click at [369, 109] on span "[GEOGRAPHIC_DATA], [GEOGRAPHIC_DATA], [GEOGRAPHIC_DATA]" at bounding box center [386, 121] width 119 height 26
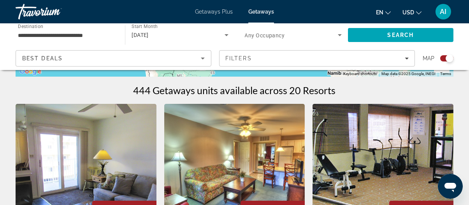
scroll to position [234, 0]
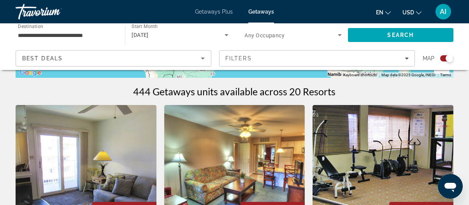
click at [338, 124] on img "Main content" at bounding box center [383, 167] width 141 height 125
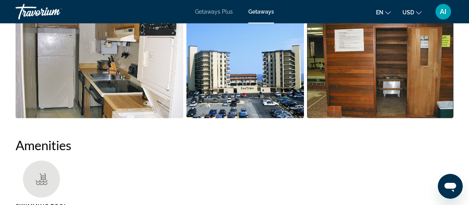
scroll to position [628, 0]
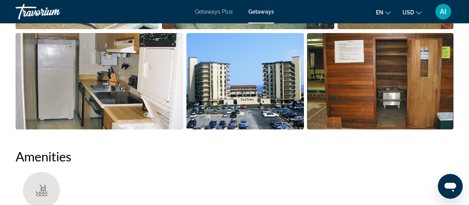
click at [201, 15] on div "Getaways Plus Getaways en English Español Français Italiano Português русский U…" at bounding box center [234, 12] width 469 height 20
click at [202, 12] on span "Getaways Plus" at bounding box center [214, 12] width 38 height 6
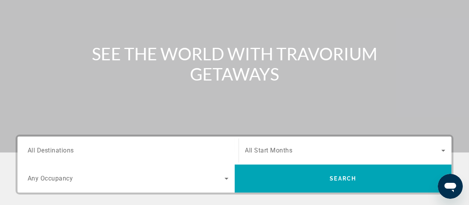
scroll to position [156, 0]
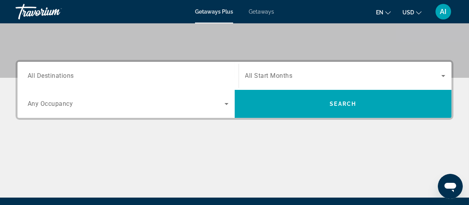
click at [250, 68] on div "Search widget" at bounding box center [345, 76] width 201 height 22
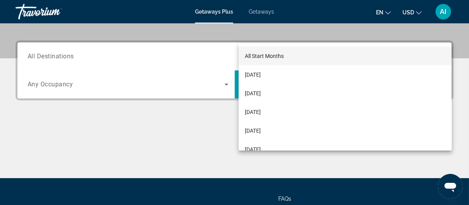
scroll to position [199, 0]
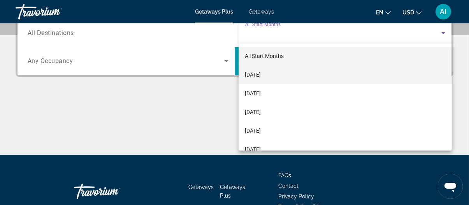
click at [253, 74] on span "[DATE]" at bounding box center [253, 74] width 16 height 9
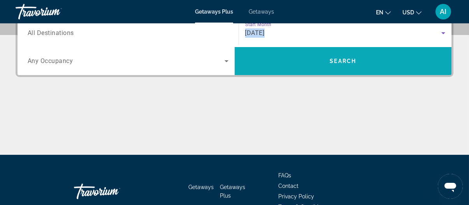
click at [262, 64] on span "Search" at bounding box center [343, 61] width 217 height 19
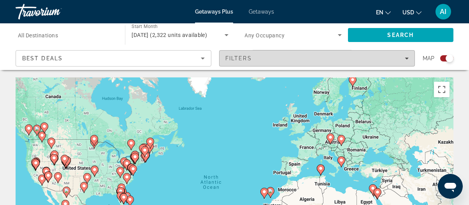
click at [235, 57] on span "Filters" at bounding box center [239, 58] width 26 height 6
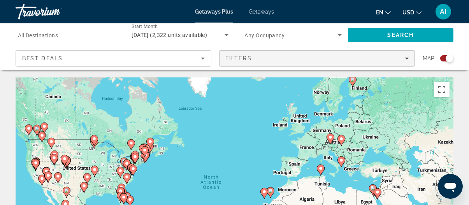
click at [235, 58] on span "Filters" at bounding box center [239, 58] width 26 height 6
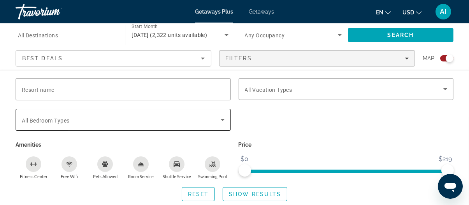
scroll to position [156, 0]
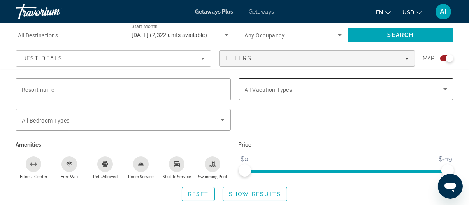
click at [262, 87] on span "All Vacation Types" at bounding box center [269, 90] width 48 height 6
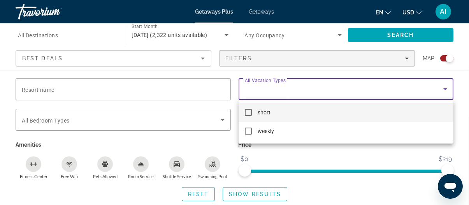
click at [262, 87] on div at bounding box center [234, 102] width 469 height 205
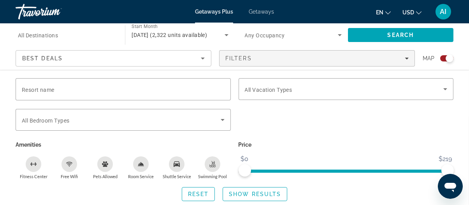
click at [166, 63] on div "Best Deals" at bounding box center [111, 58] width 179 height 9
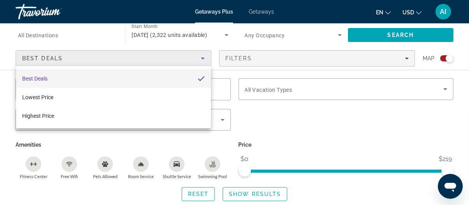
click at [166, 63] on div at bounding box center [234, 102] width 469 height 205
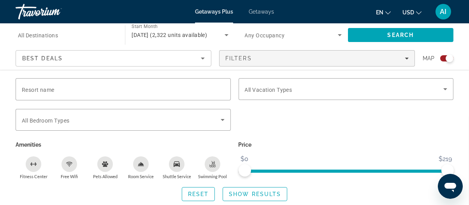
scroll to position [39, 0]
click at [294, 45] on div "Search widget" at bounding box center [293, 35] width 97 height 22
click at [294, 45] on body "Skip to main content Getaways Plus Getaways en English Español Français Italian…" at bounding box center [234, 63] width 469 height 205
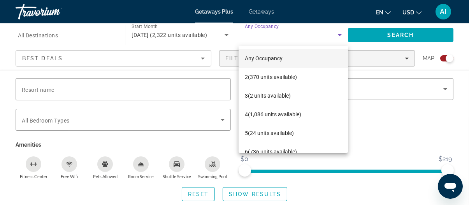
click at [275, 48] on div "Any Occupancy 2 (370 units available) 3 (2 units available) 4 (1,086 units avai…" at bounding box center [293, 99] width 109 height 107
click at [102, 35] on div at bounding box center [234, 102] width 469 height 205
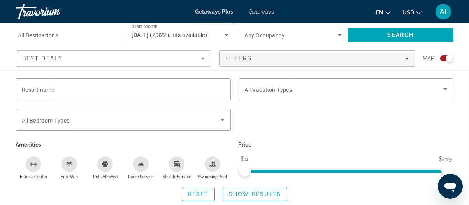
click at [34, 38] on span "All Destinations" at bounding box center [38, 35] width 40 height 6
click at [34, 38] on input "Destination All Destinations" at bounding box center [66, 35] width 97 height 9
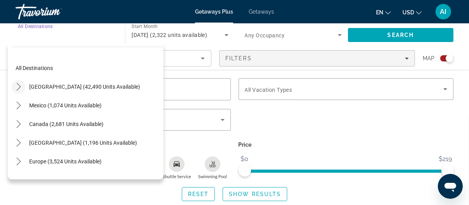
click at [18, 88] on icon "Toggle United States (42,490 units available) submenu" at bounding box center [19, 87] width 8 height 8
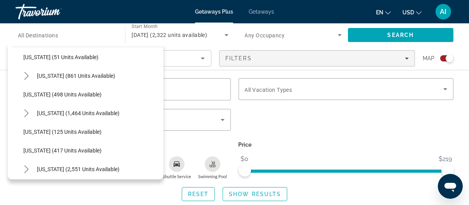
scroll to position [412, 0]
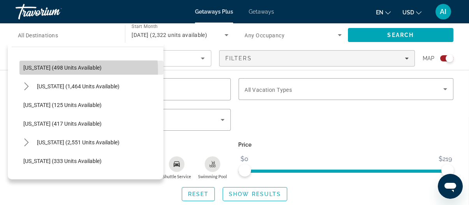
click at [58, 71] on span "Select destination: Maryland (498 units available)" at bounding box center [91, 67] width 144 height 19
type input "**********"
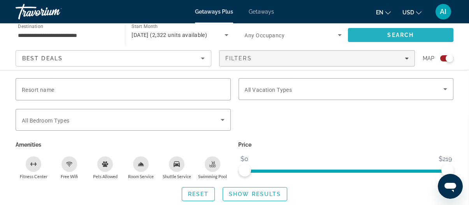
click at [358, 33] on span "Search" at bounding box center [401, 35] width 106 height 19
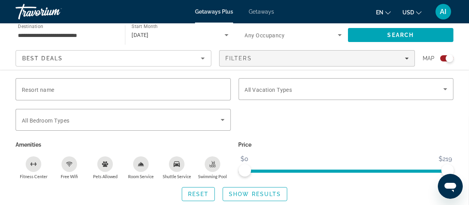
scroll to position [149, 0]
click at [249, 191] on span "Show Results" at bounding box center [255, 194] width 52 height 6
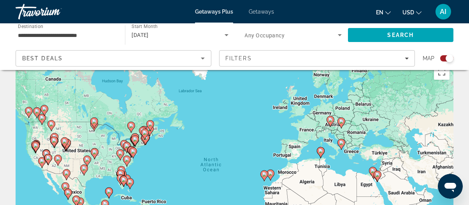
scroll to position [0, 0]
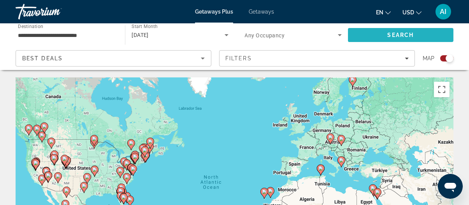
click at [401, 36] on span "Search" at bounding box center [401, 35] width 26 height 6
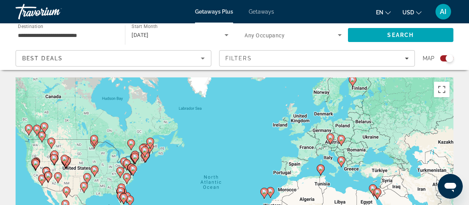
click at [158, 61] on div "Best Deals" at bounding box center [111, 58] width 179 height 9
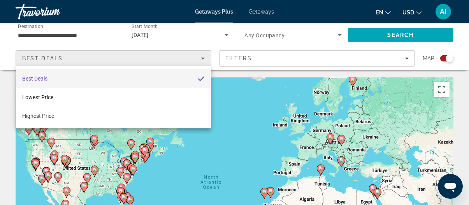
click at [158, 61] on body "**********" at bounding box center [234, 102] width 469 height 205
click at [157, 62] on div at bounding box center [234, 102] width 469 height 205
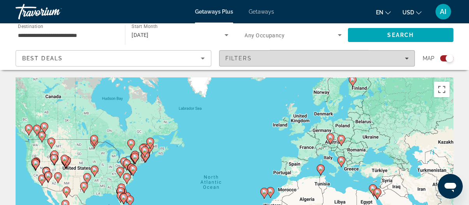
click at [243, 56] on span "Filters" at bounding box center [239, 58] width 26 height 6
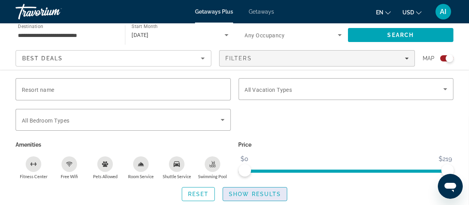
click at [245, 191] on span "Show Results" at bounding box center [255, 194] width 52 height 6
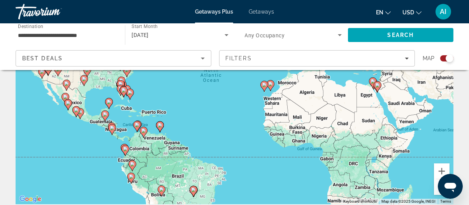
scroll to position [39, 0]
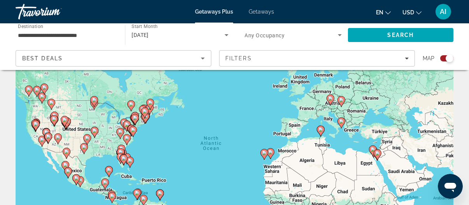
click at [252, 16] on div "Getaways Plus Getaways en English Español Français Italiano Português русский U…" at bounding box center [234, 12] width 469 height 20
click at [254, 13] on span "Getaways" at bounding box center [261, 12] width 25 height 6
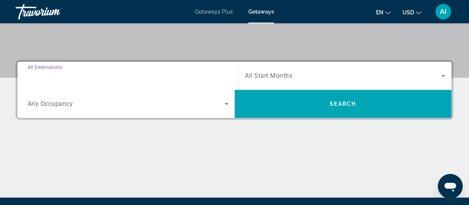
click at [78, 73] on input "Destination All Destinations" at bounding box center [128, 76] width 201 height 9
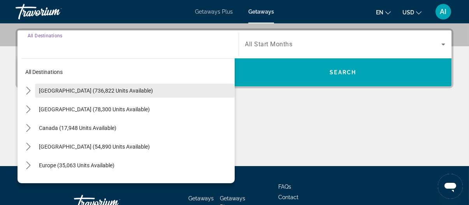
scroll to position [190, 0]
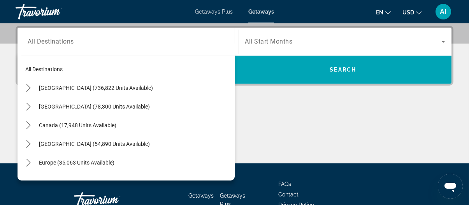
click at [449, 186] on icon "Open messaging window" at bounding box center [450, 187] width 12 height 9
type textarea "*"
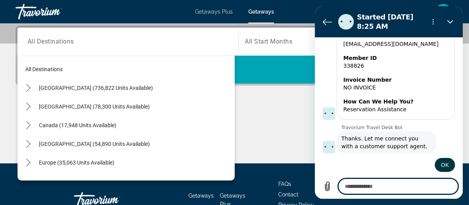
click at [264, 113] on div "Main content" at bounding box center [235, 134] width 438 height 58
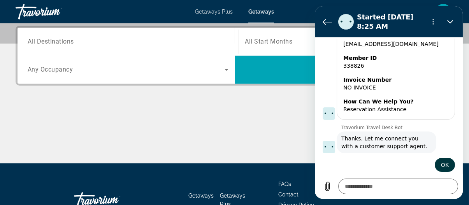
click at [187, 38] on input "Destination All Destinations" at bounding box center [128, 41] width 201 height 9
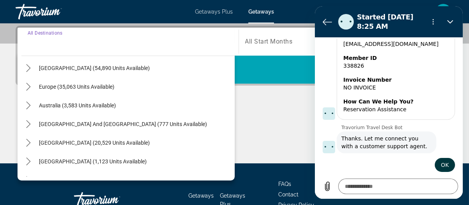
scroll to position [126, 0]
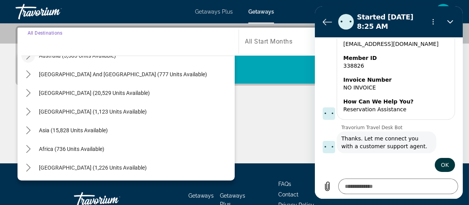
click at [26, 58] on icon "Toggle Australia (3,583 units available) submenu" at bounding box center [29, 56] width 8 height 8
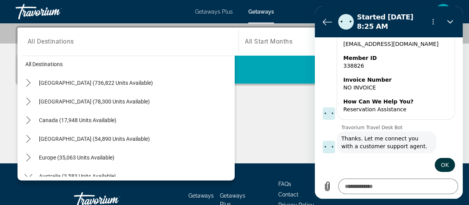
scroll to position [0, 0]
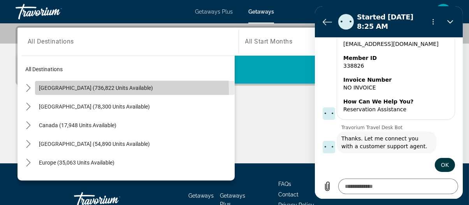
click at [41, 90] on span "[GEOGRAPHIC_DATA] (736,822 units available)" at bounding box center [96, 88] width 114 height 6
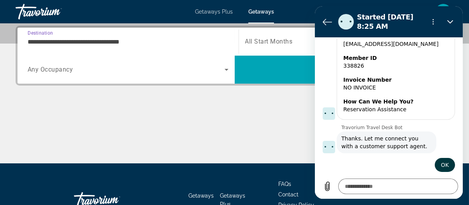
click at [59, 44] on input "**********" at bounding box center [128, 41] width 201 height 9
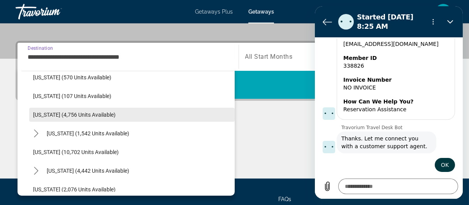
scroll to position [312, 0]
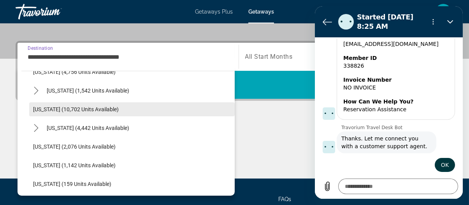
click at [72, 115] on span "Select destination: Maryland (10,702 units available)" at bounding box center [132, 109] width 206 height 19
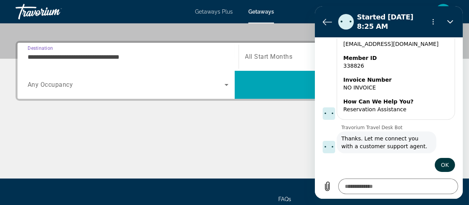
type input "**********"
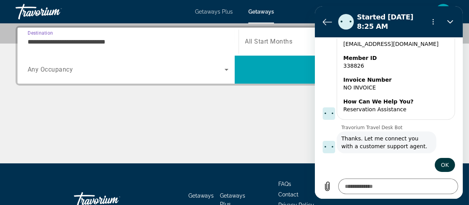
click at [261, 43] on span "All Start Months" at bounding box center [269, 41] width 48 height 7
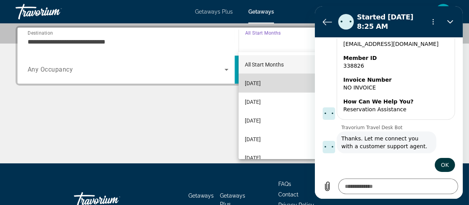
click at [261, 80] on span "[DATE]" at bounding box center [253, 83] width 16 height 9
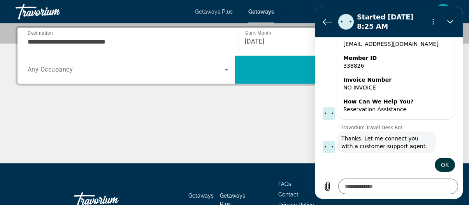
click at [261, 120] on div "Main content" at bounding box center [235, 134] width 438 height 58
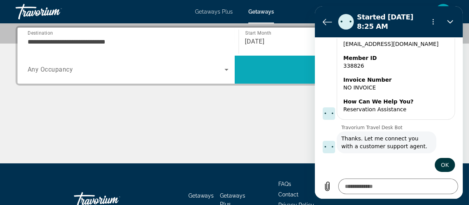
click at [260, 79] on span "Search" at bounding box center [343, 70] width 217 height 28
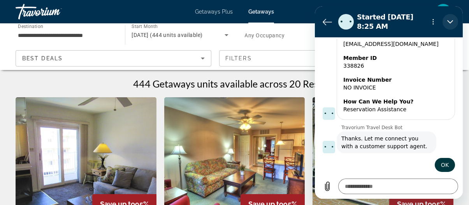
click at [451, 22] on icon "Close" at bounding box center [450, 22] width 6 height 4
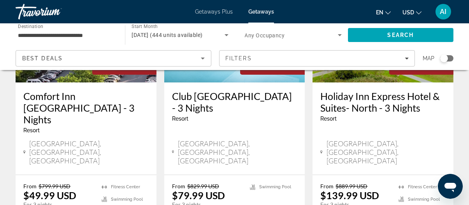
scroll to position [428, 0]
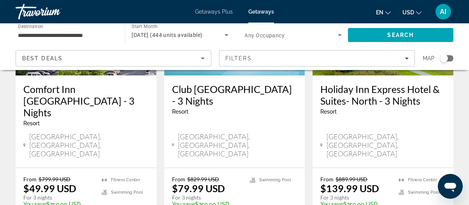
click at [196, 109] on div "Resort - This is an adults only resort" at bounding box center [234, 112] width 125 height 6
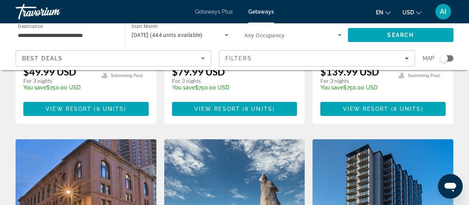
scroll to position [701, 0]
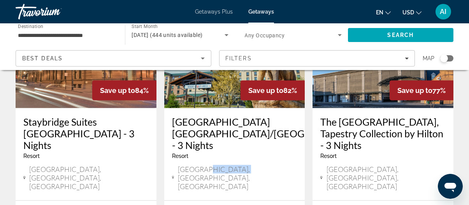
drag, startPoint x: 240, startPoint y: 129, endPoint x: 222, endPoint y: 125, distance: 19.1
click at [204, 128] on div "[GEOGRAPHIC_DATA] [GEOGRAPHIC_DATA]/[GEOGRAPHIC_DATA] - 3 Nights Resort - This …" at bounding box center [234, 154] width 141 height 92
click at [228, 165] on span "[GEOGRAPHIC_DATA], [GEOGRAPHIC_DATA], [GEOGRAPHIC_DATA]" at bounding box center [237, 178] width 119 height 26
drag, startPoint x: 228, startPoint y: 126, endPoint x: 238, endPoint y: 125, distance: 9.5
click at [229, 165] on span "[GEOGRAPHIC_DATA], [GEOGRAPHIC_DATA], [GEOGRAPHIC_DATA]" at bounding box center [237, 178] width 119 height 26
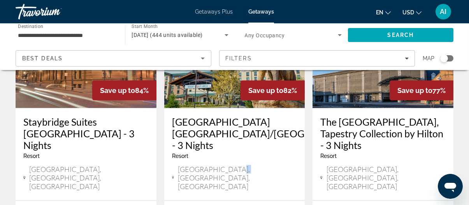
click at [212, 165] on span "[GEOGRAPHIC_DATA], [GEOGRAPHIC_DATA], [GEOGRAPHIC_DATA]" at bounding box center [237, 178] width 119 height 26
click at [211, 165] on span "[GEOGRAPHIC_DATA], [GEOGRAPHIC_DATA], [GEOGRAPHIC_DATA]" at bounding box center [237, 178] width 119 height 26
click at [194, 116] on h3 "[GEOGRAPHIC_DATA] [GEOGRAPHIC_DATA]/[GEOGRAPHIC_DATA] - 3 Nights" at bounding box center [234, 133] width 125 height 35
click at [0, 0] on div at bounding box center [0, 0] width 0 height 0
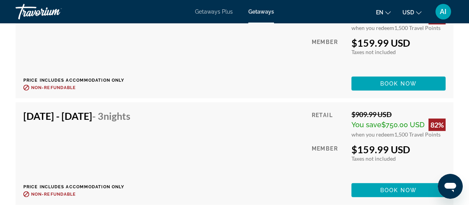
scroll to position [1456, 0]
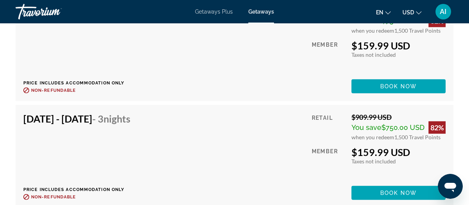
click at [452, 191] on icon "Open messaging window" at bounding box center [450, 186] width 14 height 14
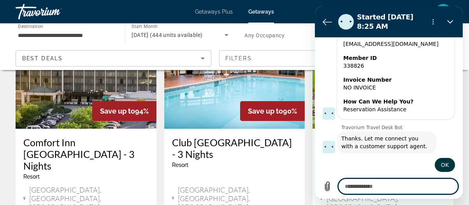
scroll to position [351, 0]
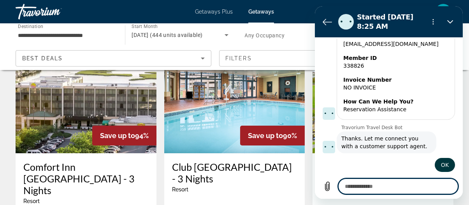
click at [97, 126] on div "Save up to 94%" at bounding box center [124, 136] width 64 height 20
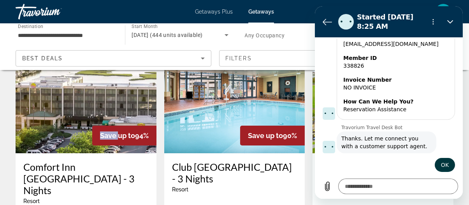
click at [97, 126] on div "Save up to 94%" at bounding box center [124, 136] width 64 height 20
click at [83, 132] on img "Main content" at bounding box center [86, 91] width 141 height 125
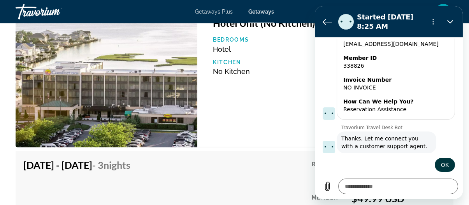
scroll to position [1248, 0]
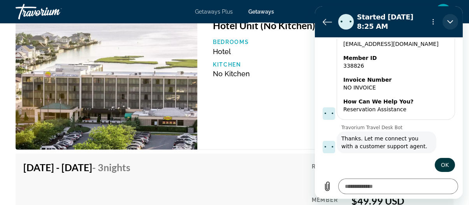
click at [448, 19] on icon "Close" at bounding box center [450, 22] width 6 height 6
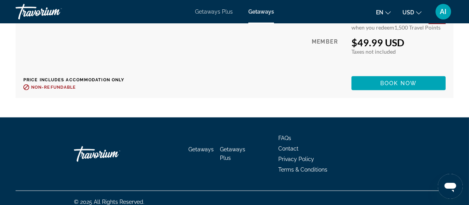
scroll to position [1365, 0]
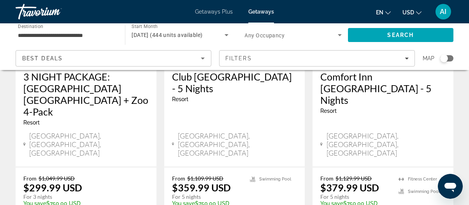
scroll to position [1091, 0]
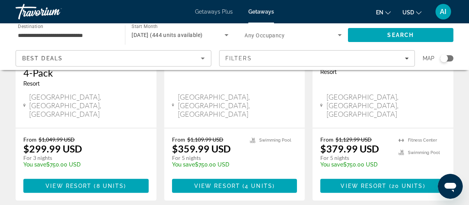
click at [444, 178] on div "Open messaging window" at bounding box center [450, 186] width 23 height 23
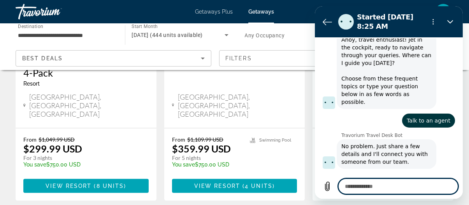
scroll to position [0, 0]
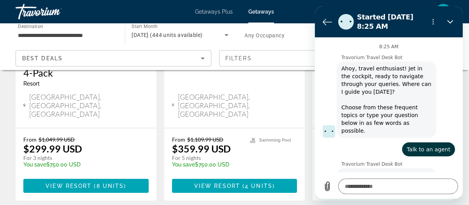
click at [455, 22] on button "Close" at bounding box center [451, 22] width 16 height 16
type textarea "*"
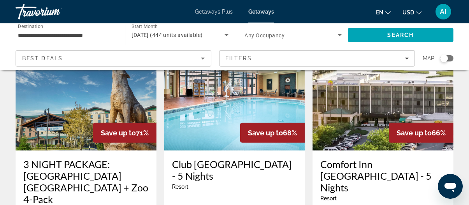
scroll to position [974, 0]
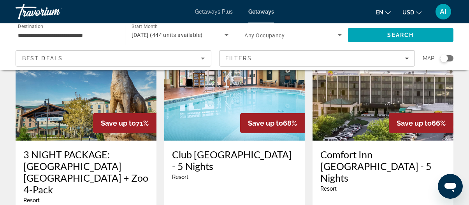
click at [341, 149] on h3 "Comfort Inn [GEOGRAPHIC_DATA] - 5 Nights" at bounding box center [383, 166] width 125 height 35
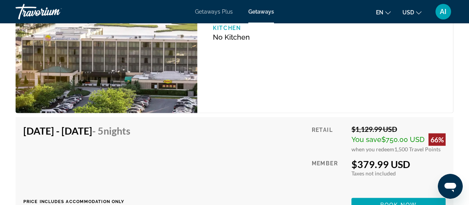
scroll to position [1285, 0]
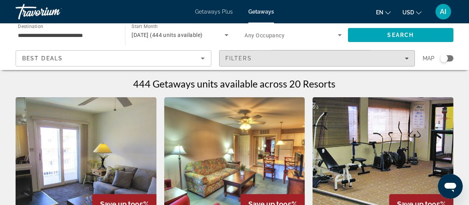
click at [244, 62] on span "Filters" at bounding box center [317, 58] width 195 height 19
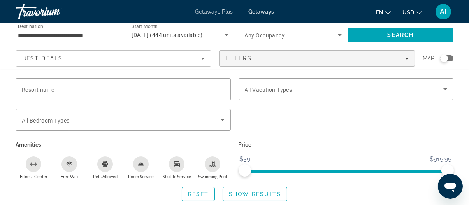
click at [169, 59] on div "Best Deals" at bounding box center [111, 58] width 179 height 9
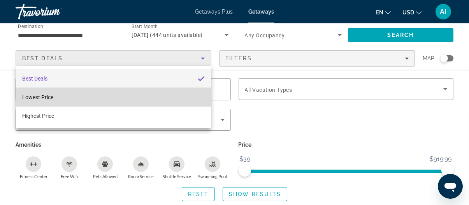
click at [111, 96] on mat-option "Lowest Price" at bounding box center [114, 97] width 196 height 19
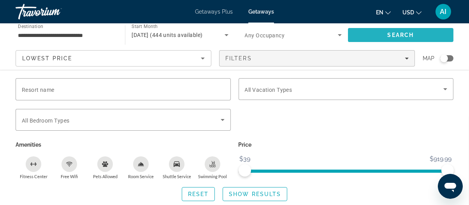
click at [423, 38] on span "Search" at bounding box center [401, 35] width 106 height 19
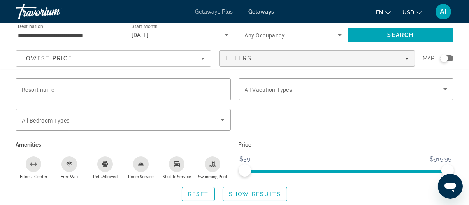
scroll to position [156, 0]
click at [368, 37] on span "Search" at bounding box center [401, 35] width 106 height 19
click at [260, 194] on span "Show Results" at bounding box center [255, 194] width 52 height 6
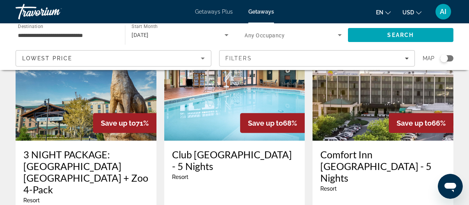
scroll to position [974, 0]
click at [75, 149] on h3 "3 NIGHT PACKAGE: [GEOGRAPHIC_DATA] [GEOGRAPHIC_DATA] + Zoo 4-Pack" at bounding box center [85, 172] width 125 height 47
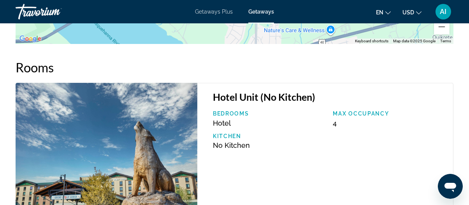
scroll to position [1246, 0]
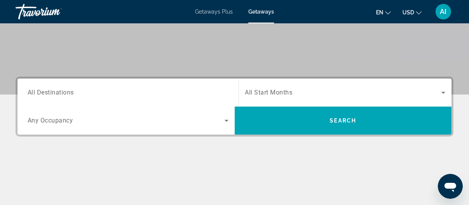
scroll to position [156, 0]
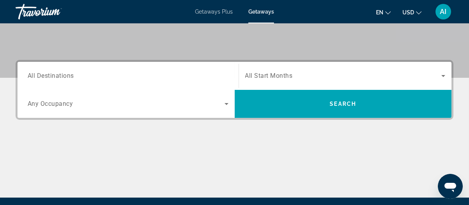
click at [131, 79] on input "Destination All Destinations" at bounding box center [128, 76] width 201 height 9
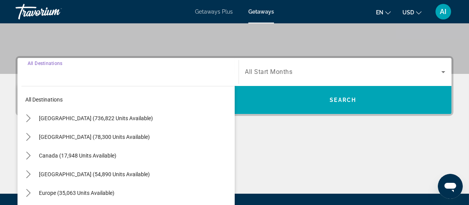
scroll to position [190, 0]
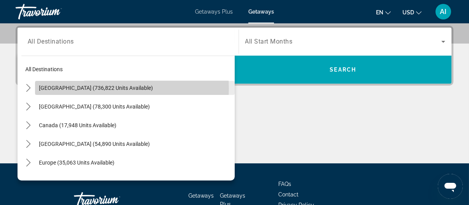
click at [107, 88] on span "[GEOGRAPHIC_DATA] (736,822 units available)" at bounding box center [96, 88] width 114 height 6
click at [107, 88] on div "**********" at bounding box center [234, 95] width 469 height 138
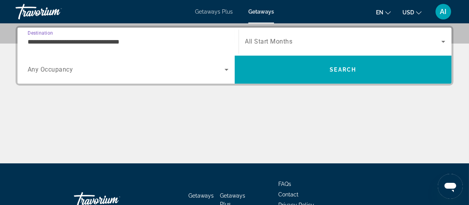
click at [88, 43] on input "**********" at bounding box center [128, 41] width 201 height 9
click at [88, 43] on div "**********" at bounding box center [127, 42] width 213 height 28
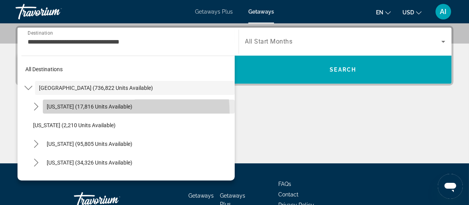
click at [83, 114] on span "Select destination: Arizona (17,816 units available)" at bounding box center [139, 106] width 192 height 19
click at [83, 114] on div "Main content" at bounding box center [235, 134] width 438 height 58
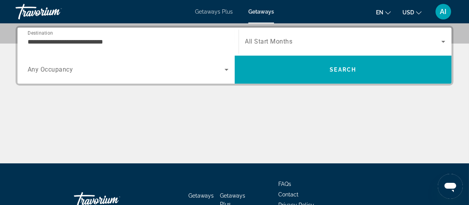
click at [72, 49] on div "**********" at bounding box center [128, 42] width 201 height 22
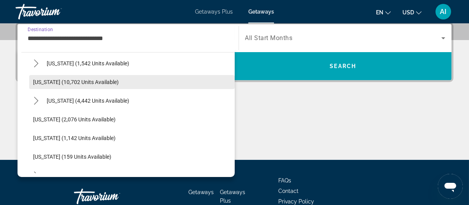
scroll to position [390, 0]
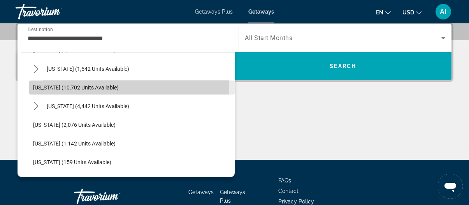
click at [86, 91] on span "Select destination: Maryland (10,702 units available)" at bounding box center [132, 87] width 206 height 19
type input "**********"
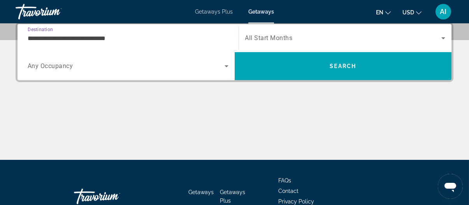
scroll to position [190, 0]
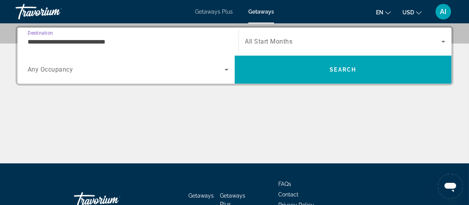
click at [288, 39] on span "All Start Months" at bounding box center [269, 41] width 48 height 7
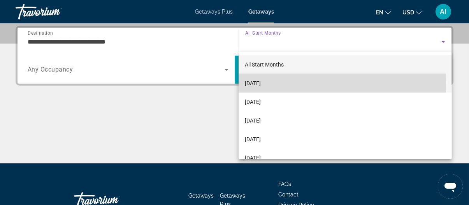
click at [260, 83] on span "[DATE]" at bounding box center [253, 83] width 16 height 9
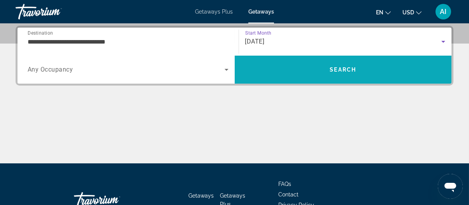
click at [269, 74] on span "Search" at bounding box center [343, 69] width 217 height 19
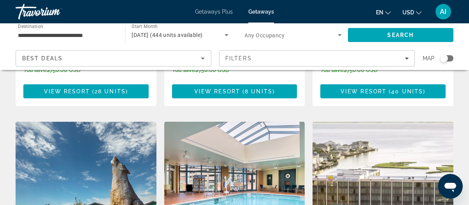
scroll to position [857, 0]
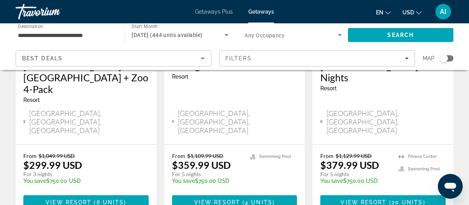
scroll to position [1052, 0]
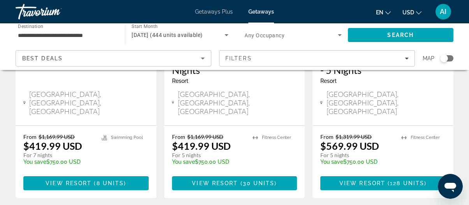
scroll to position [156, 0]
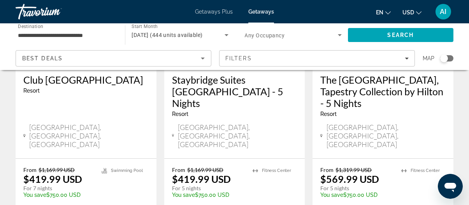
click at [75, 94] on div "Resort - This is an adults only resort" at bounding box center [85, 91] width 125 height 6
click at [44, 81] on h3 "Club [GEOGRAPHIC_DATA]" at bounding box center [85, 80] width 125 height 12
click at [0, 0] on div at bounding box center [0, 0] width 0 height 0
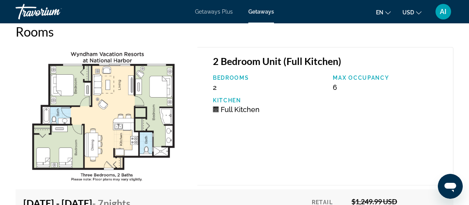
scroll to position [1753, 0]
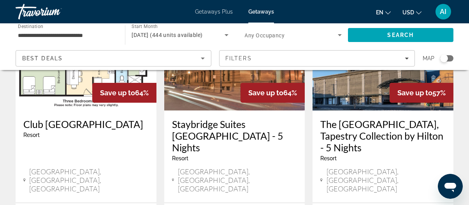
scroll to position [117, 0]
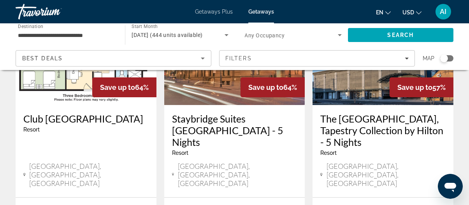
click at [104, 133] on div "Resort - This is an adults only resort" at bounding box center [85, 130] width 125 height 6
click at [105, 133] on div "Resort - This is an adults only resort" at bounding box center [85, 130] width 125 height 6
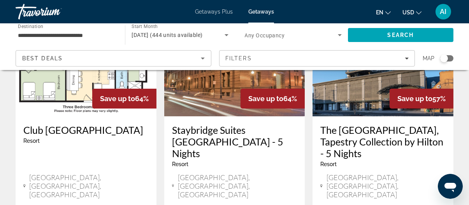
scroll to position [156, 0]
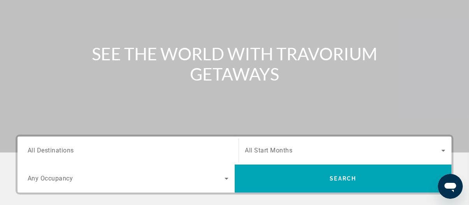
scroll to position [156, 0]
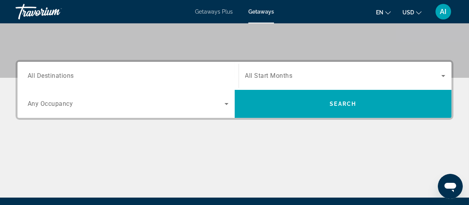
click at [81, 78] on input "Destination All Destinations" at bounding box center [128, 76] width 201 height 9
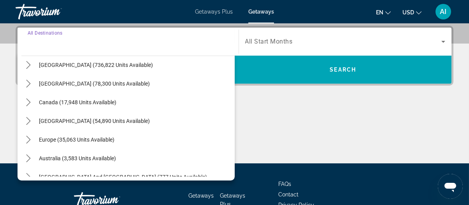
scroll to position [39, 0]
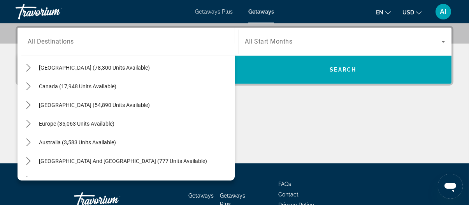
click at [271, 102] on div "Destination All Destinations All destinations [GEOGRAPHIC_DATA] (736,822 units …" at bounding box center [234, 95] width 469 height 138
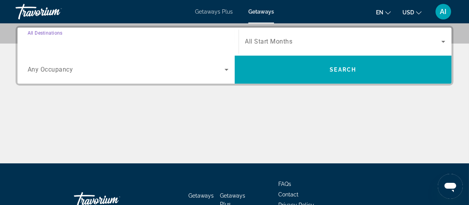
click at [139, 44] on input "Destination All Destinations" at bounding box center [128, 41] width 201 height 9
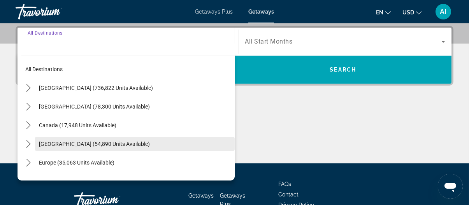
click at [55, 142] on span "[GEOGRAPHIC_DATA] (54,890 units available)" at bounding box center [94, 144] width 111 height 6
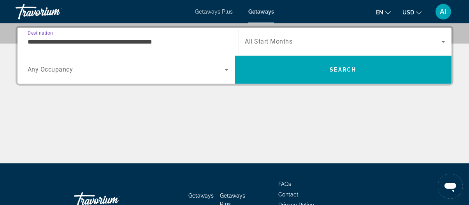
click at [58, 40] on input "**********" at bounding box center [128, 41] width 201 height 9
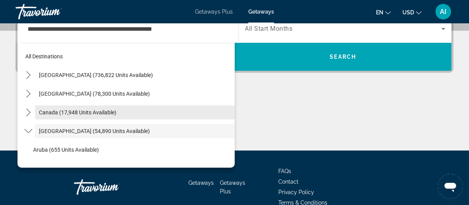
scroll to position [28, 0]
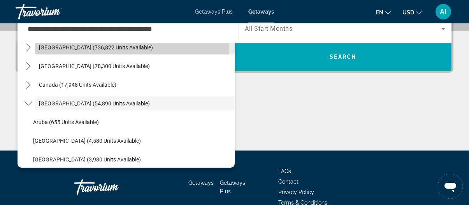
click at [69, 51] on span "Select destination: United States (736,822 units available)" at bounding box center [135, 47] width 200 height 19
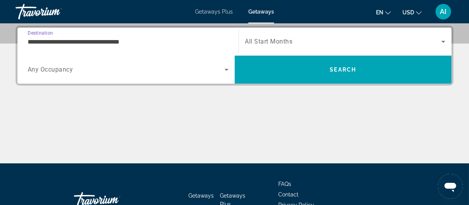
click at [69, 44] on input "**********" at bounding box center [128, 41] width 201 height 9
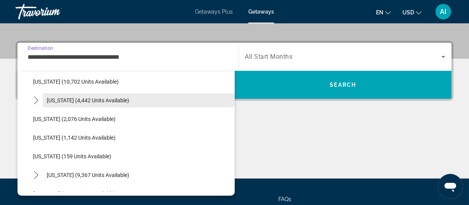
scroll to position [351, 0]
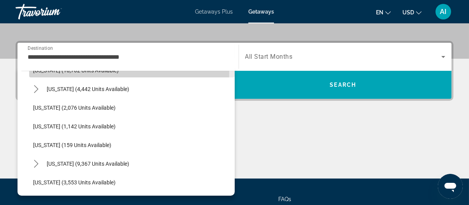
click at [47, 73] on span "[US_STATE] (10,702 units available)" at bounding box center [76, 70] width 86 height 6
type input "**********"
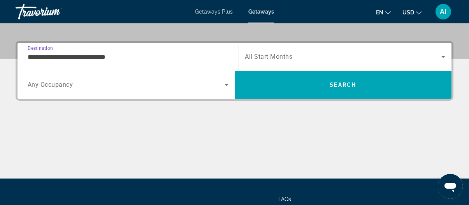
scroll to position [190, 0]
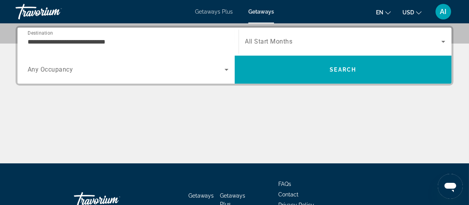
click at [257, 45] on span "All Start Months" at bounding box center [269, 41] width 48 height 7
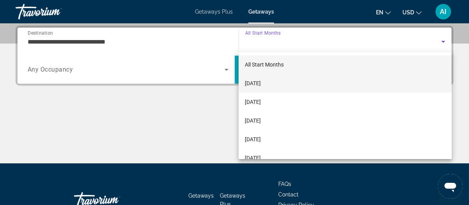
click at [254, 86] on span "[DATE]" at bounding box center [253, 83] width 16 height 9
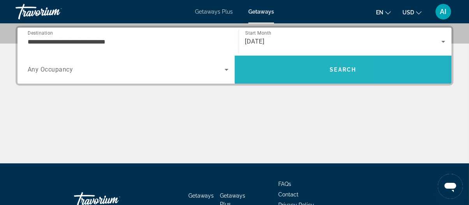
click at [264, 79] on span "Search" at bounding box center [343, 69] width 217 height 19
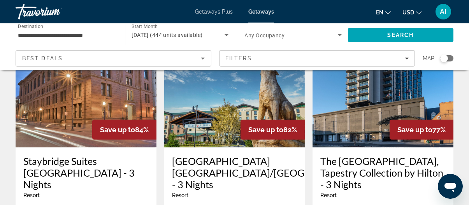
scroll to position [662, 0]
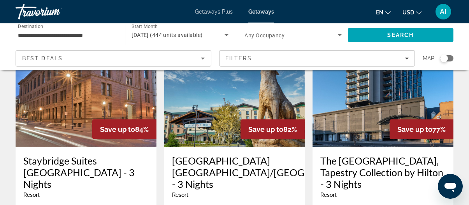
click at [114, 155] on h3 "Staybridge Suites [GEOGRAPHIC_DATA] - 3 Nights" at bounding box center [85, 172] width 125 height 35
click at [0, 0] on div at bounding box center [0, 0] width 0 height 0
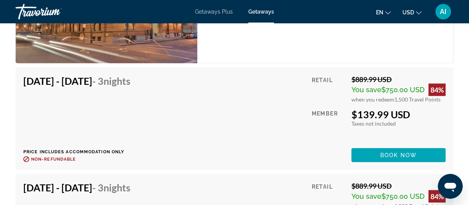
scroll to position [1402, 0]
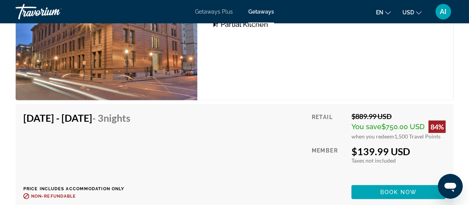
click at [446, 186] on icon "Open messaging window" at bounding box center [450, 187] width 12 height 9
type textarea "*"
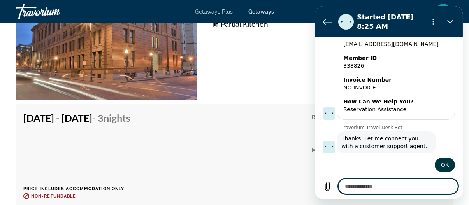
click at [380, 178] on div "Type a message *" at bounding box center [389, 186] width 148 height 25
click at [376, 188] on textarea at bounding box center [398, 187] width 120 height 16
type textarea "*"
type textarea "**"
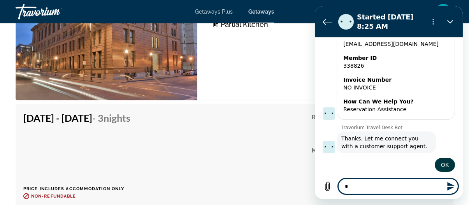
type textarea "*"
type textarea "***"
type textarea "*"
type textarea "****"
type textarea "*"
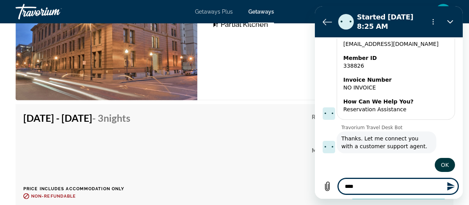
type textarea "*****"
type textarea "*"
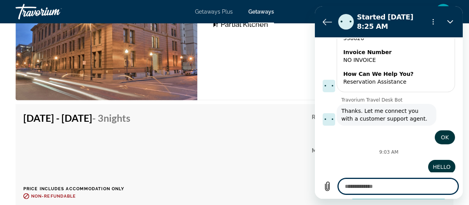
scroll to position [236, 0]
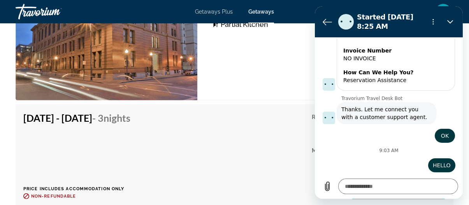
click at [435, 23] on icon "Options menu" at bounding box center [433, 22] width 6 height 6
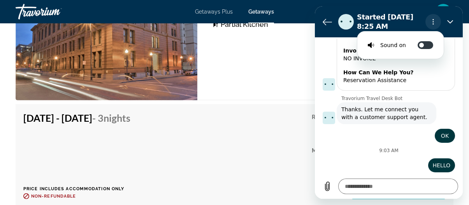
click at [428, 23] on button "Options menu" at bounding box center [433, 22] width 16 height 16
click at [275, 52] on div "Studio Unit (Partial Kitchen) Bedrooms Studio Max Occupancy 4 Kitchen Partial K…" at bounding box center [325, 31] width 256 height 139
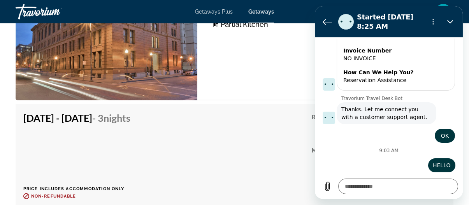
click at [275, 52] on div "Studio Unit (Partial Kitchen) Bedrooms Studio Max Occupancy 4 Kitchen Partial K…" at bounding box center [325, 31] width 256 height 139
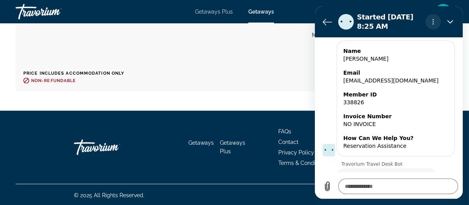
scroll to position [158, 0]
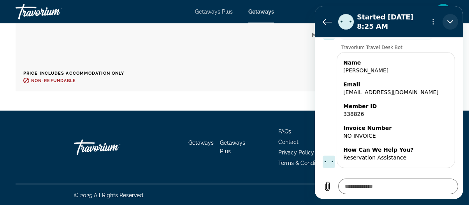
click at [450, 20] on icon "Close" at bounding box center [450, 22] width 6 height 6
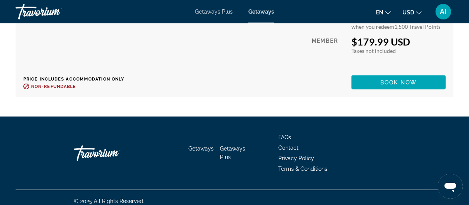
scroll to position [2491, 0]
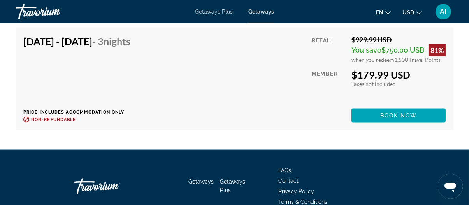
click at [447, 189] on icon "Open messaging window" at bounding box center [450, 186] width 14 height 14
type textarea "*"
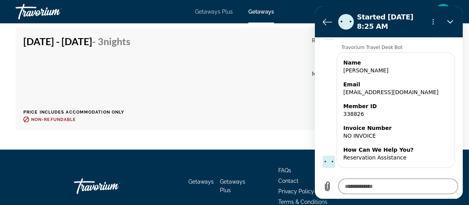
click at [447, 179] on div "Type a message *" at bounding box center [389, 186] width 148 height 25
click at [323, 21] on icon "Back to the conversation list" at bounding box center [327, 21] width 9 height 9
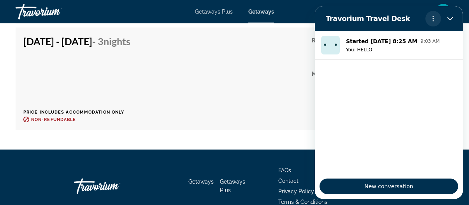
click at [435, 16] on icon "Options menu" at bounding box center [433, 19] width 6 height 6
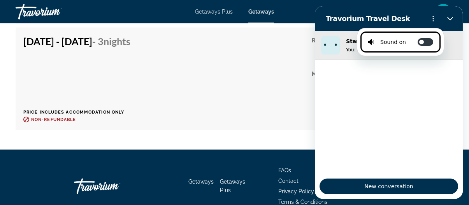
click at [330, 41] on img "Conversation started Oct 13 at 9:03 AM, Message from You: HELLO, 9:03 AM" at bounding box center [330, 45] width 19 height 19
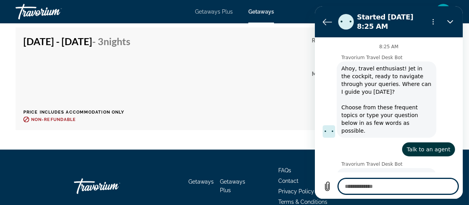
scroll to position [236, 0]
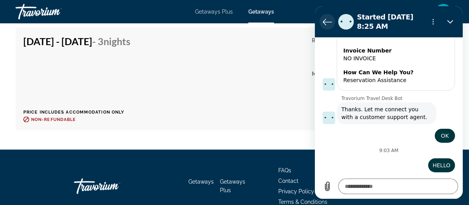
click at [324, 24] on icon "Back to the conversation list" at bounding box center [327, 22] width 9 height 6
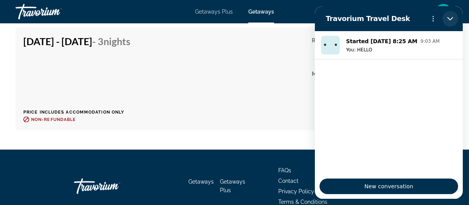
click at [443, 18] on button "Close" at bounding box center [451, 19] width 16 height 16
drag, startPoint x: 128, startPoint y: 11, endPoint x: 445, endPoint y: 18, distance: 317.1
click at [445, 18] on div "AI" at bounding box center [444, 12] width 16 height 16
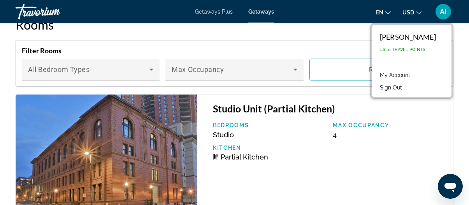
scroll to position [1400, 0]
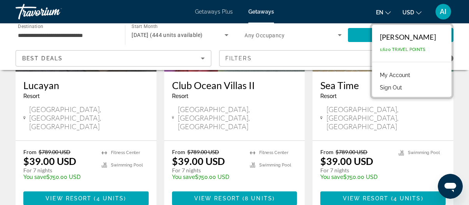
scroll to position [156, 0]
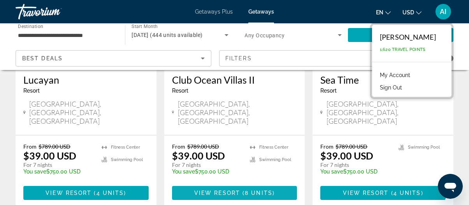
click at [212, 190] on span "View Resort" at bounding box center [217, 193] width 46 height 6
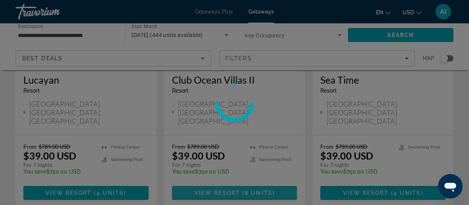
click at [212, 174] on div at bounding box center [234, 102] width 469 height 205
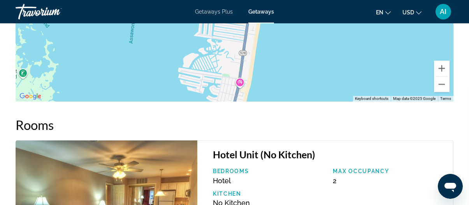
scroll to position [1480, 0]
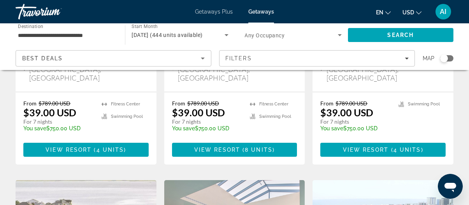
scroll to position [195, 0]
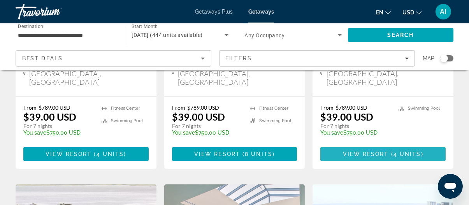
click at [385, 151] on span "View Resort" at bounding box center [366, 154] width 46 height 6
click at [0, 0] on div at bounding box center [0, 0] width 0 height 0
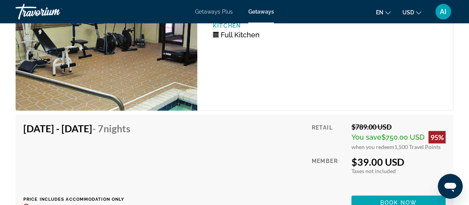
scroll to position [1519, 0]
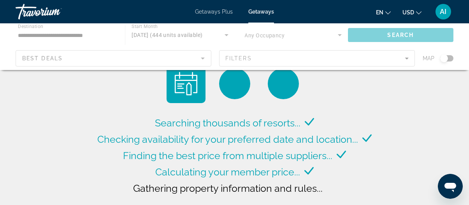
click at [443, 13] on span "AI" at bounding box center [444, 12] width 7 height 8
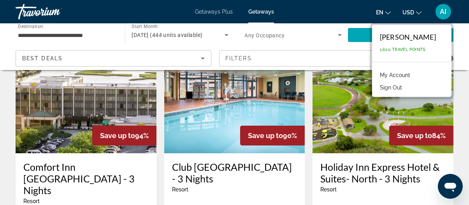
scroll to position [312, 0]
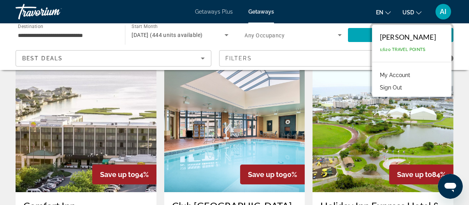
click at [338, 141] on img "Main content" at bounding box center [383, 130] width 141 height 125
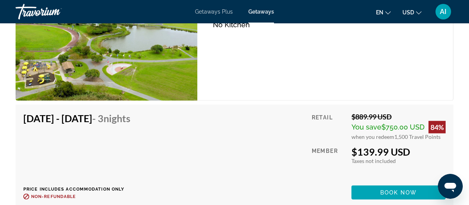
scroll to position [1285, 0]
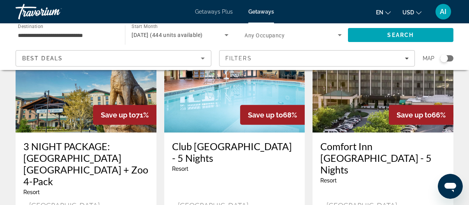
scroll to position [953, 0]
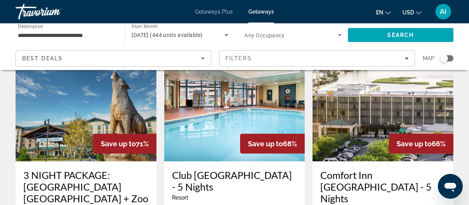
click at [88, 169] on h3 "3 NIGHT PACKAGE: [GEOGRAPHIC_DATA] [GEOGRAPHIC_DATA] + Zoo 4-Pack" at bounding box center [85, 192] width 125 height 47
click at [0, 0] on div at bounding box center [0, 0] width 0 height 0
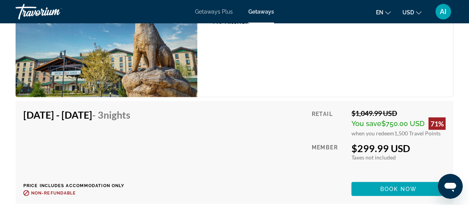
scroll to position [1363, 0]
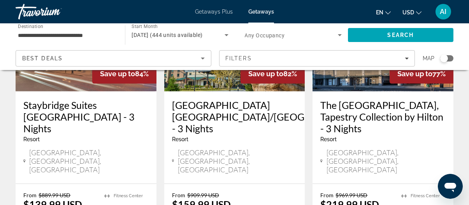
scroll to position [701, 0]
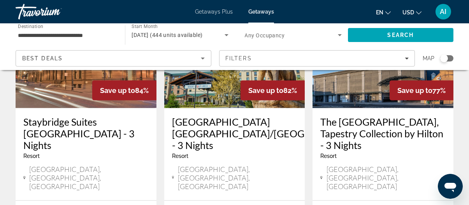
click at [335, 116] on h3 "The [GEOGRAPHIC_DATA], Tapestry Collection by Hilton - 3 Nights" at bounding box center [383, 133] width 125 height 35
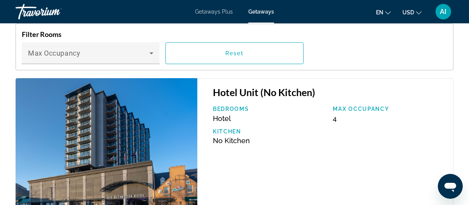
scroll to position [1208, 0]
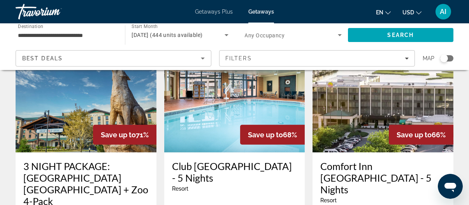
scroll to position [974, 0]
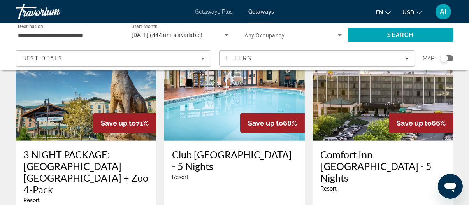
click at [446, 185] on icon "Open messaging window" at bounding box center [450, 187] width 12 height 9
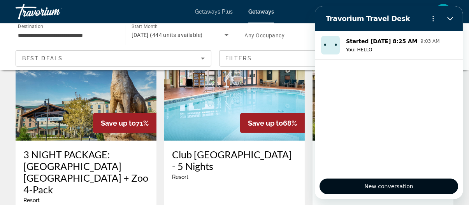
click at [370, 188] on span "New conversation" at bounding box center [388, 186] width 49 height 9
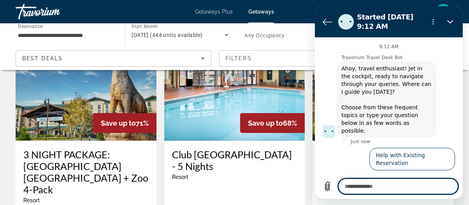
scroll to position [19, 0]
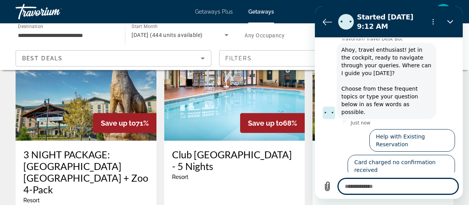
click at [414, 181] on button "Talk to an agent" at bounding box center [429, 192] width 52 height 23
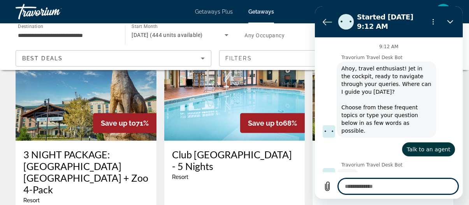
scroll to position [0, 0]
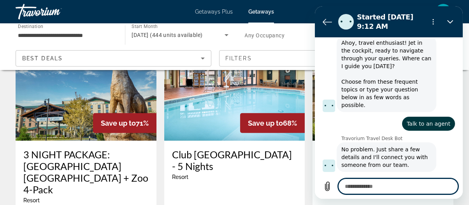
type textarea "*"
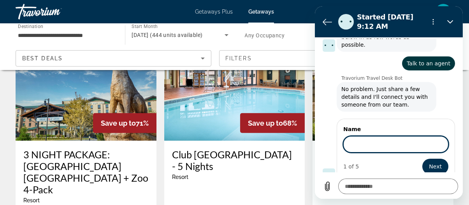
scroll to position [85, 0]
click at [362, 136] on input "Name" at bounding box center [395, 144] width 105 height 16
type input "*"
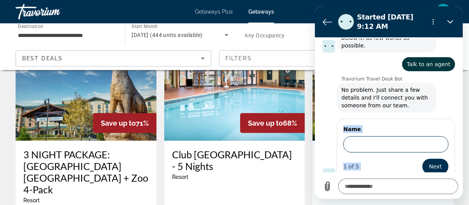
click at [393, 144] on form "Name 1 of 5 Next" at bounding box center [395, 149] width 105 height 49
click at [391, 137] on input "Name" at bounding box center [395, 144] width 105 height 16
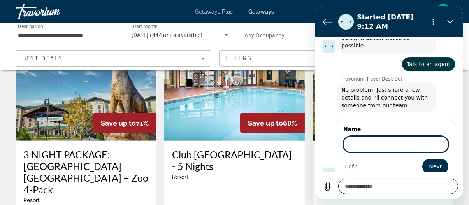
type input "*"
type input "******"
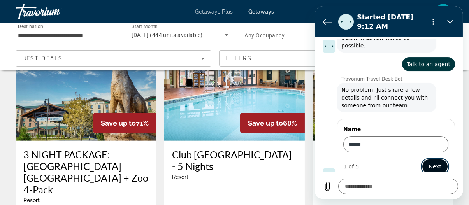
click at [423, 159] on button "Next" at bounding box center [434, 167] width 27 height 16
type textarea "*"
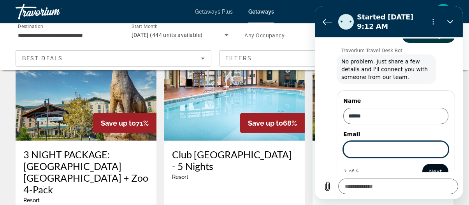
scroll to position [118, 0]
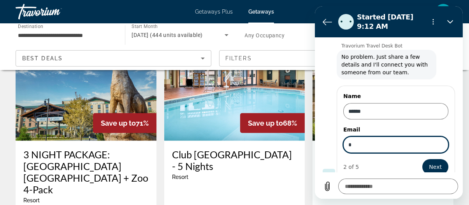
type input "**********"
click at [429, 162] on span "Next" at bounding box center [435, 166] width 13 height 9
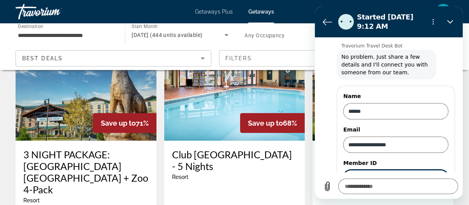
scroll to position [152, 0]
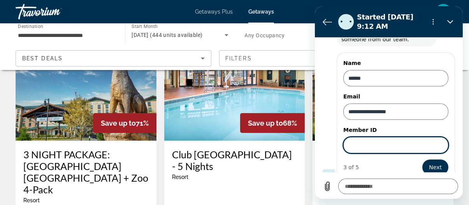
click at [383, 138] on input "Member ID" at bounding box center [395, 145] width 105 height 16
type textarea "*"
paste input "******"
type input "******"
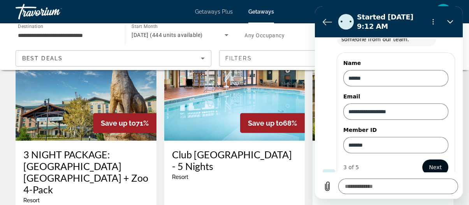
click at [434, 163] on span "Next" at bounding box center [435, 167] width 13 height 9
type textarea "*"
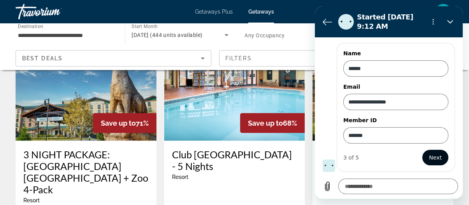
scroll to position [185, 0]
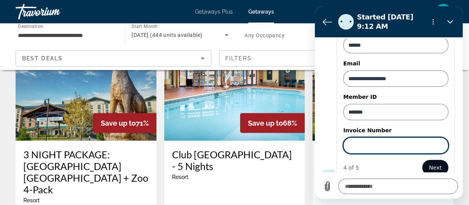
click at [430, 163] on span "Next" at bounding box center [435, 167] width 13 height 9
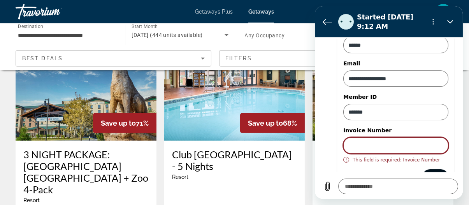
scroll to position [194, 0]
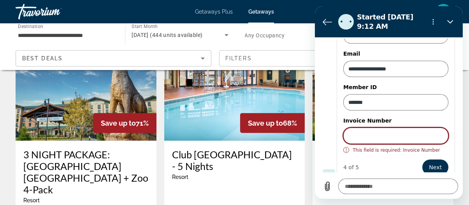
click at [385, 134] on input "Invoice Number" at bounding box center [395, 136] width 105 height 16
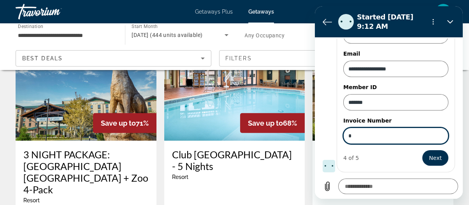
scroll to position [185, 0]
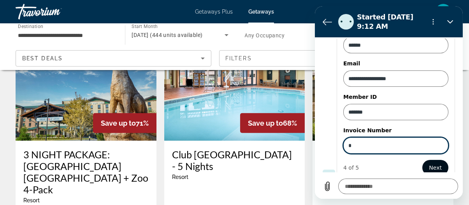
type input "*"
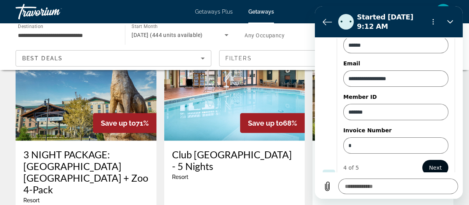
click at [422, 160] on button "Next" at bounding box center [435, 168] width 26 height 16
click at [423, 160] on button "Next" at bounding box center [435, 168] width 26 height 16
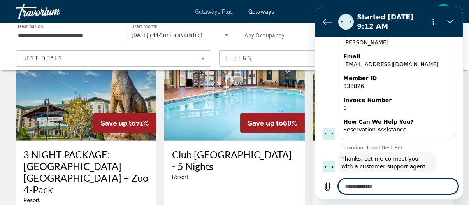
scroll to position [187, 0]
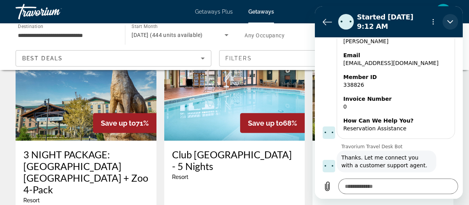
click at [446, 21] on button "Close" at bounding box center [451, 22] width 16 height 16
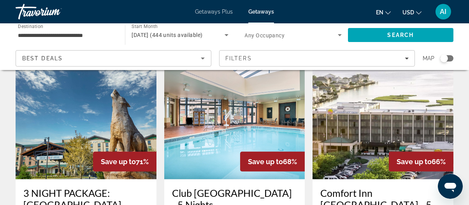
scroll to position [935, 0]
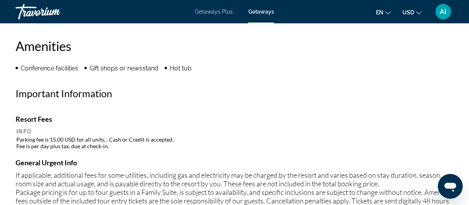
scroll to position [740, 0]
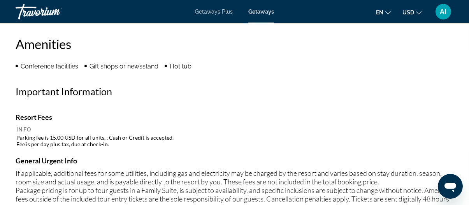
click at [456, 188] on icon "Open messaging window" at bounding box center [450, 186] width 14 height 14
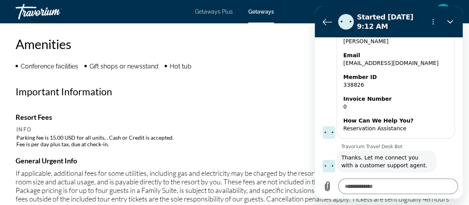
click at [209, 106] on div "Amenities Conference facilities Gift shops or newsstand Hot tub No Amenities av…" at bounding box center [235, 158] width 438 height 244
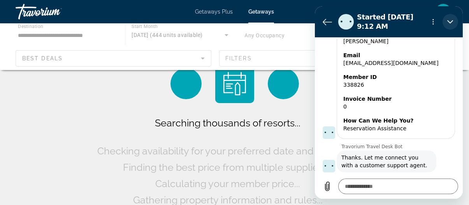
click at [451, 23] on icon "Close" at bounding box center [450, 22] width 6 height 6
type textarea "*"
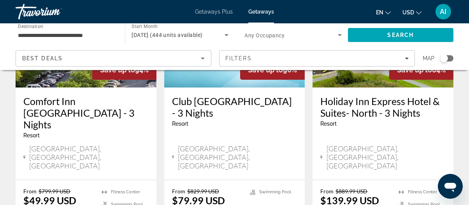
scroll to position [428, 0]
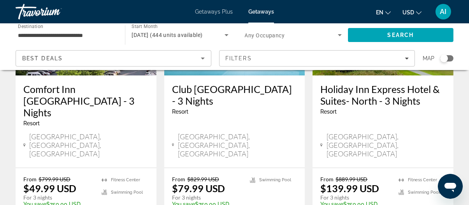
drag, startPoint x: 67, startPoint y: 136, endPoint x: 61, endPoint y: 141, distance: 7.2
click at [67, 183] on p "$49.99 USD" at bounding box center [49, 189] width 53 height 12
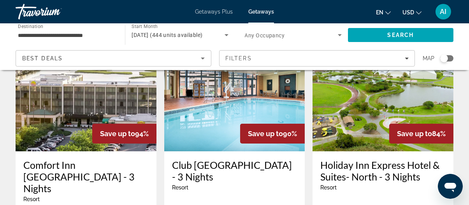
scroll to position [351, 0]
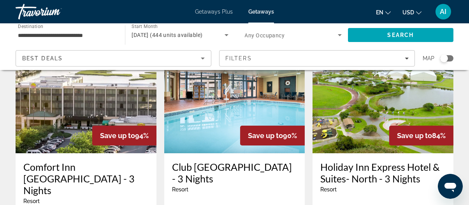
click at [67, 107] on img "Main content" at bounding box center [86, 91] width 141 height 125
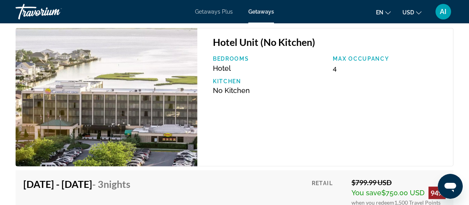
scroll to position [1285, 0]
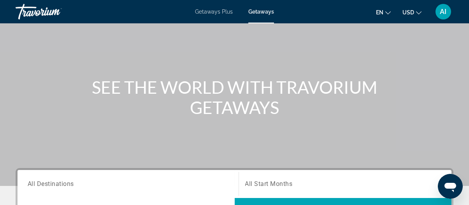
scroll to position [156, 0]
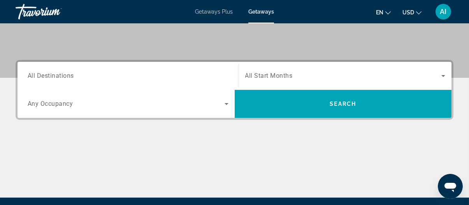
click at [272, 72] on span "All Start Months" at bounding box center [269, 75] width 48 height 7
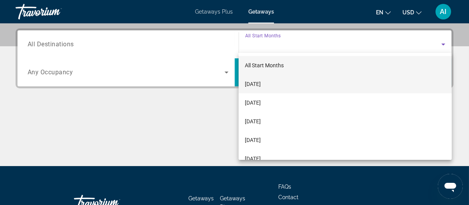
scroll to position [190, 0]
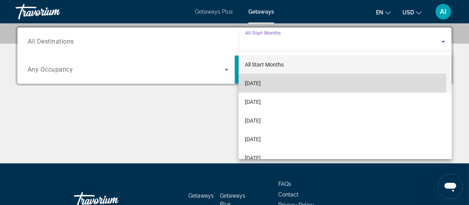
click at [261, 79] on span "[DATE]" at bounding box center [253, 83] width 16 height 9
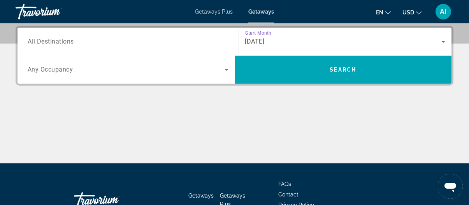
click at [42, 39] on span "All Destinations" at bounding box center [51, 41] width 46 height 7
click at [42, 39] on input "Destination All Destinations" at bounding box center [128, 41] width 201 height 9
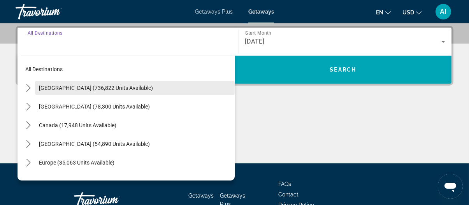
click at [62, 89] on span "[GEOGRAPHIC_DATA] (736,822 units available)" at bounding box center [96, 88] width 114 height 6
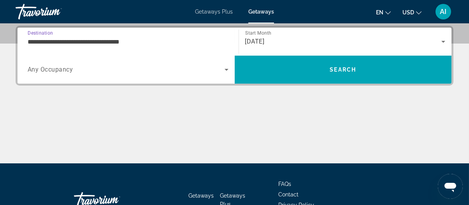
click at [63, 42] on input "**********" at bounding box center [128, 41] width 201 height 9
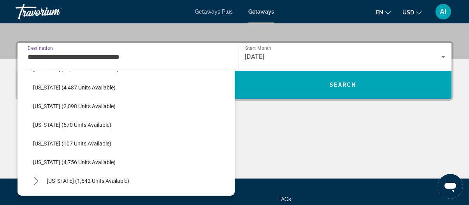
scroll to position [312, 0]
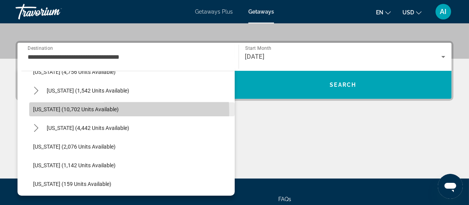
click at [67, 112] on span "Select destination: Maryland (10,702 units available)" at bounding box center [132, 109] width 206 height 19
type input "**********"
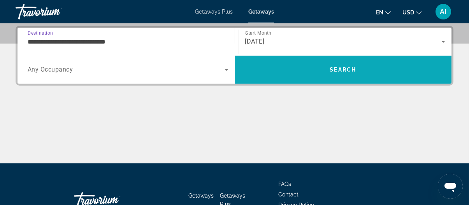
click at [316, 72] on span "Search" at bounding box center [343, 69] width 217 height 19
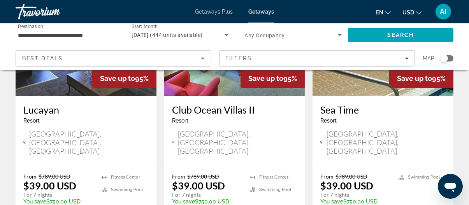
scroll to position [78, 0]
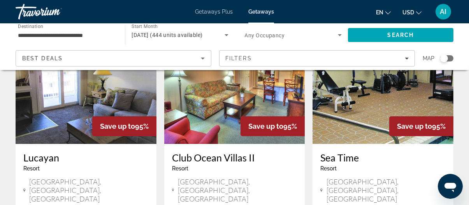
click at [346, 100] on img "Main content" at bounding box center [383, 81] width 141 height 125
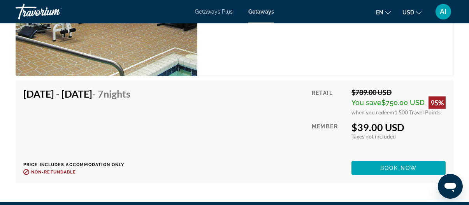
scroll to position [1480, 0]
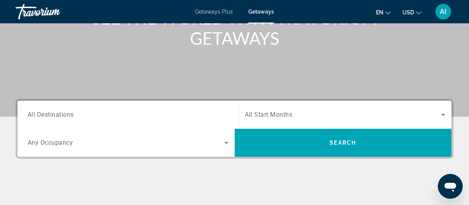
click at [65, 116] on span "All Destinations" at bounding box center [51, 114] width 46 height 7
click at [65, 116] on input "Destination All Destinations" at bounding box center [128, 115] width 201 height 9
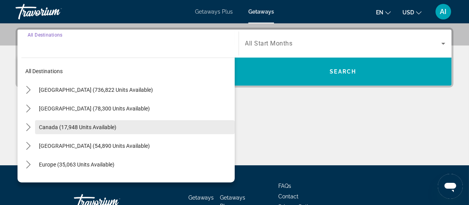
scroll to position [190, 0]
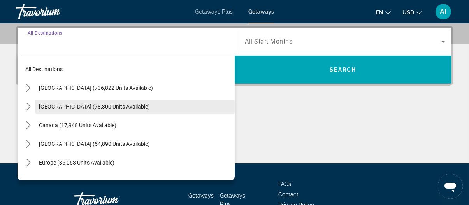
click at [78, 104] on span "[GEOGRAPHIC_DATA] (78,300 units available)" at bounding box center [94, 107] width 111 height 6
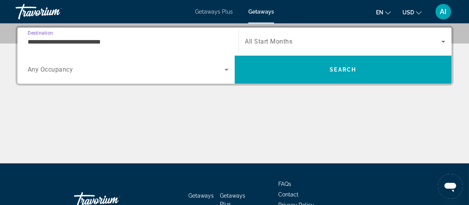
click at [83, 43] on input "**********" at bounding box center [128, 41] width 201 height 9
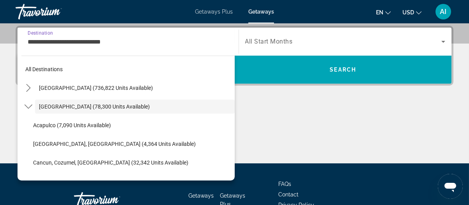
scroll to position [194, 0]
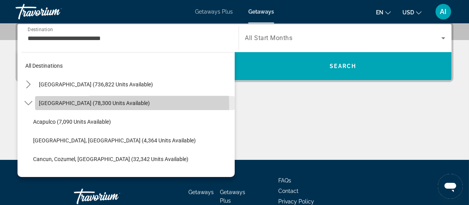
click at [60, 106] on span "Select destination: Mexico (78,300 units available)" at bounding box center [135, 103] width 200 height 19
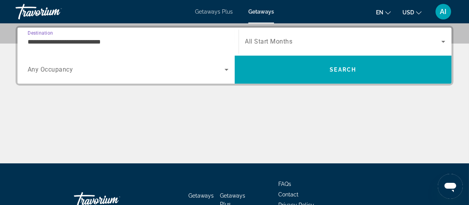
click at [48, 42] on input "**********" at bounding box center [128, 41] width 201 height 9
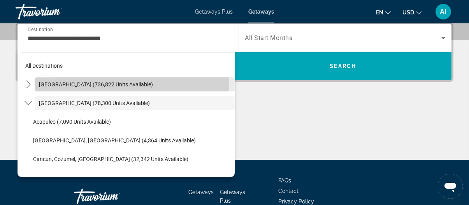
click at [42, 83] on span "[GEOGRAPHIC_DATA] (736,822 units available)" at bounding box center [96, 84] width 114 height 6
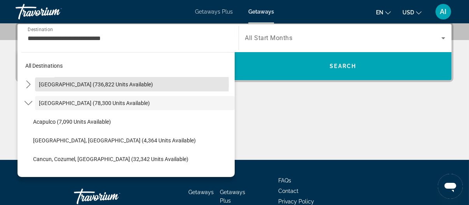
scroll to position [190, 0]
type input "**********"
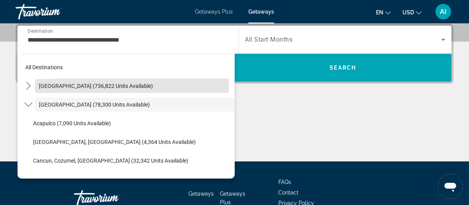
click at [42, 83] on div "**********" at bounding box center [234, 93] width 469 height 138
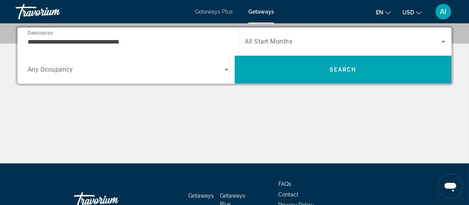
click at [256, 44] on span "All Start Months" at bounding box center [269, 41] width 48 height 7
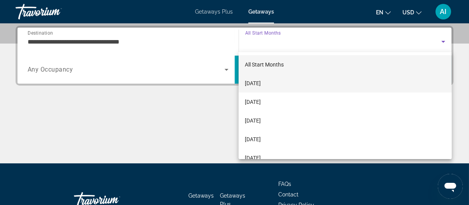
click at [259, 84] on span "[DATE]" at bounding box center [253, 83] width 16 height 9
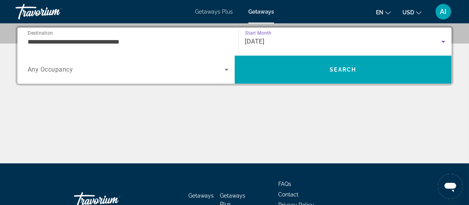
click at [134, 68] on span "Search widget" at bounding box center [126, 69] width 197 height 9
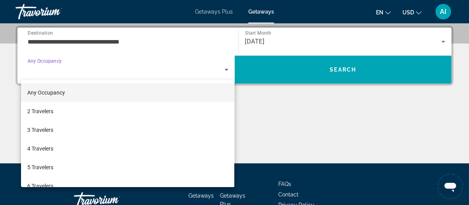
click at [260, 70] on div at bounding box center [234, 102] width 469 height 205
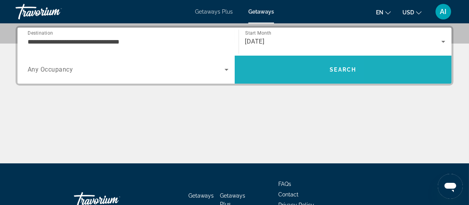
click at [260, 70] on span "Search" at bounding box center [343, 69] width 217 height 19
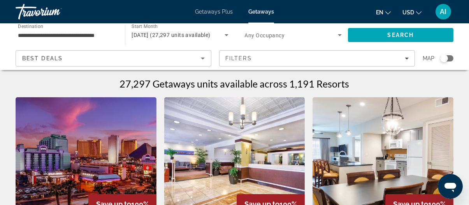
click at [446, 183] on icon "Open messaging window" at bounding box center [450, 187] width 12 height 9
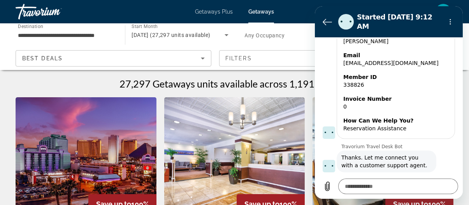
click at [446, 181] on div at bounding box center [388, 181] width 145 height 0
click at [96, 86] on div "27,297 Getaways units available across 1,191 Resorts" at bounding box center [235, 84] width 438 height 12
click at [451, 19] on icon "Close" at bounding box center [450, 22] width 6 height 6
type textarea "*"
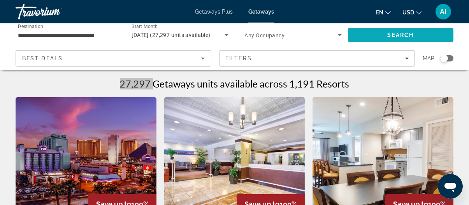
scroll to position [187, 0]
click at [78, 36] on input "**********" at bounding box center [66, 35] width 97 height 9
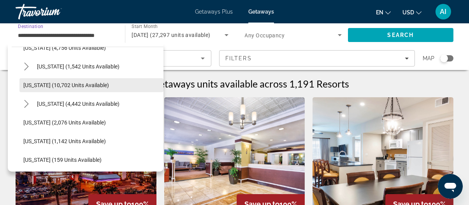
scroll to position [351, 0]
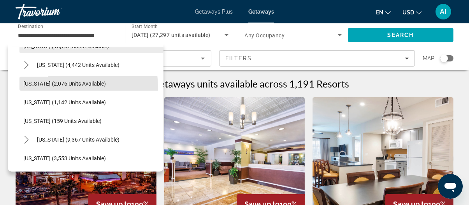
click at [53, 88] on span "Select destination: Michigan (2,076 units available)" at bounding box center [91, 83] width 144 height 19
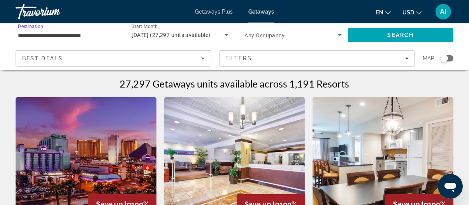
click at [79, 37] on input "**********" at bounding box center [66, 35] width 97 height 9
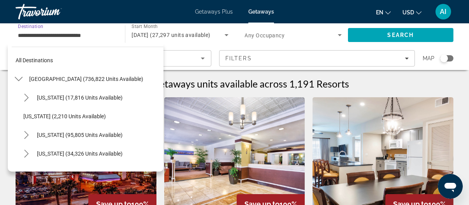
scroll to position [326, 0]
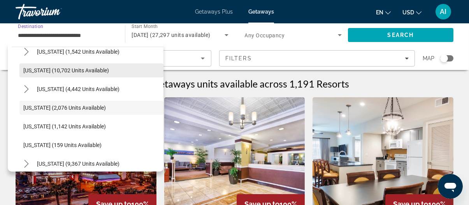
click at [58, 68] on span "[US_STATE] (10,702 units available)" at bounding box center [66, 70] width 86 height 6
type input "**********"
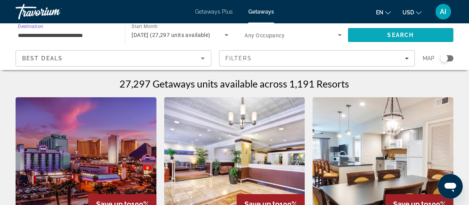
click at [360, 41] on span "Search" at bounding box center [401, 35] width 106 height 19
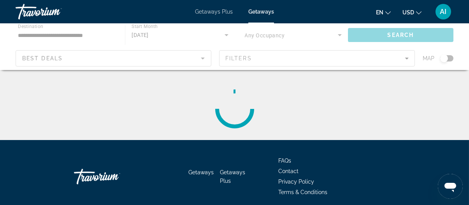
click at [360, 41] on div "Main content" at bounding box center [234, 46] width 469 height 47
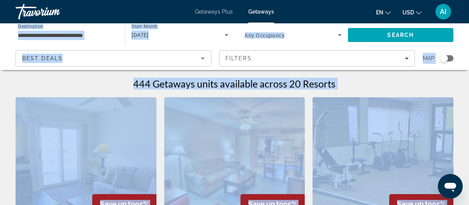
scroll to position [187, 0]
click at [96, 83] on div "444 Getaways units available across 20 Resorts" at bounding box center [235, 84] width 438 height 12
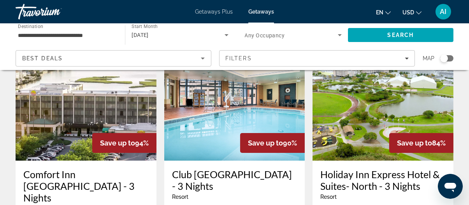
scroll to position [428, 0]
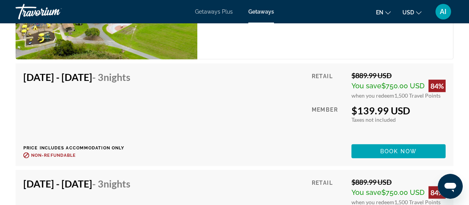
scroll to position [1285, 0]
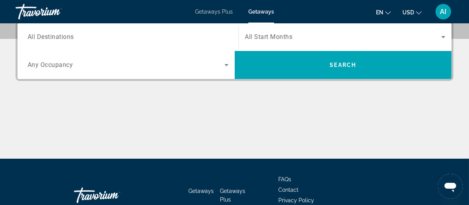
click at [143, 78] on div "Occupancy Any Occupancy" at bounding box center [127, 65] width 213 height 28
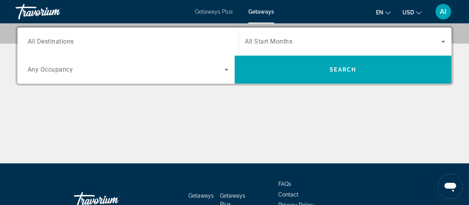
click at [93, 42] on input "Destination All Destinations" at bounding box center [128, 41] width 201 height 9
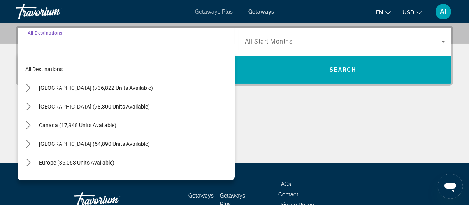
click at [93, 42] on input "Destination All Destinations" at bounding box center [128, 41] width 201 height 9
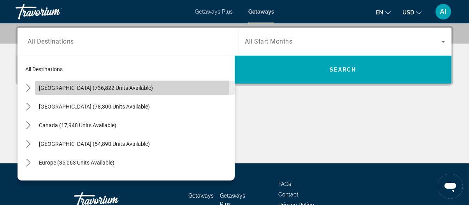
click at [99, 83] on span "Select destination: United States (736,822 units available)" at bounding box center [135, 88] width 200 height 19
type input "**********"
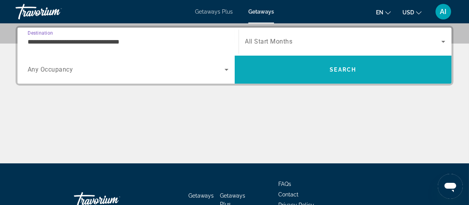
click at [342, 74] on span "Search" at bounding box center [343, 69] width 217 height 19
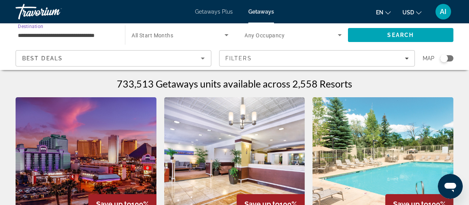
click at [91, 35] on input "**********" at bounding box center [66, 35] width 97 height 9
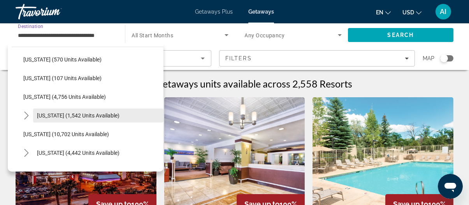
scroll to position [273, 0]
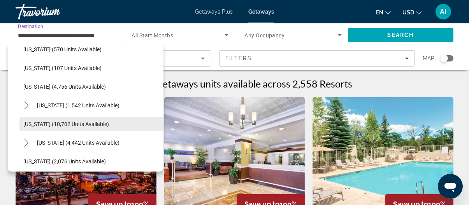
click at [38, 125] on span "[US_STATE] (10,702 units available)" at bounding box center [66, 124] width 86 height 6
type input "**********"
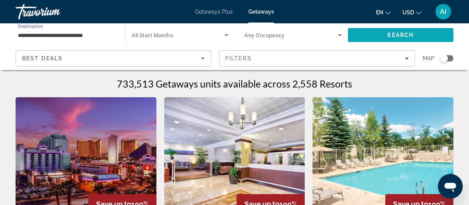
click at [354, 39] on span "Search" at bounding box center [401, 35] width 106 height 19
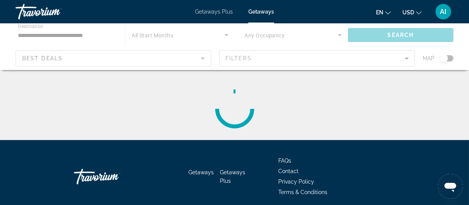
click at [354, 39] on div "Main content" at bounding box center [234, 46] width 469 height 47
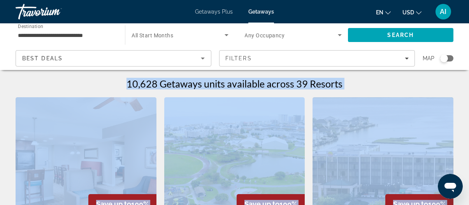
click at [371, 82] on div "10,628 Getaways units available across 39 Resorts" at bounding box center [235, 84] width 438 height 12
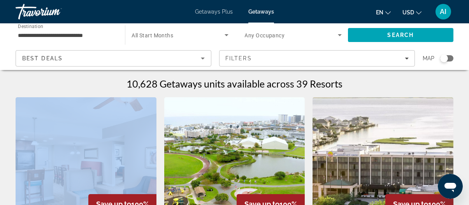
click at [371, 82] on div "10,628 Getaways units available across 39 Resorts" at bounding box center [235, 84] width 438 height 12
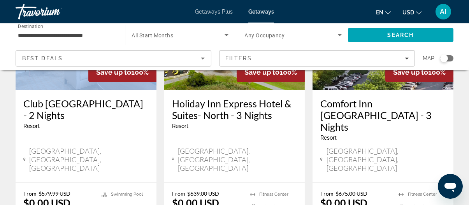
scroll to position [117, 0]
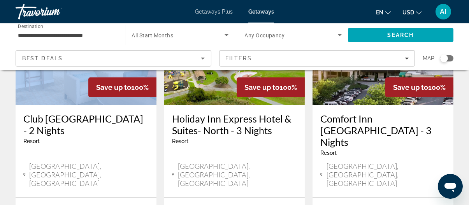
click at [228, 97] on img "Main content" at bounding box center [234, 43] width 141 height 125
click at [0, 0] on circle at bounding box center [0, 0] width 0 height 0
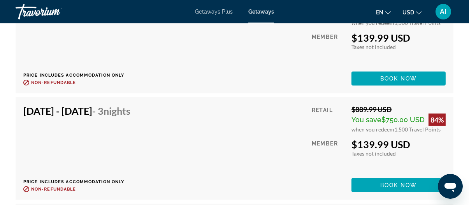
scroll to position [1526, 0]
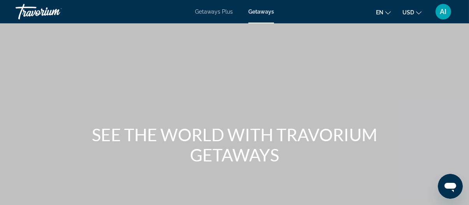
click at [447, 182] on icon "Open messaging window" at bounding box center [450, 186] width 14 height 14
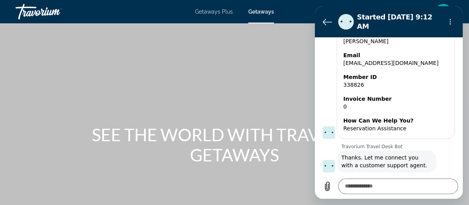
click at [447, 173] on div "9:14 AM" at bounding box center [402, 176] width 118 height 6
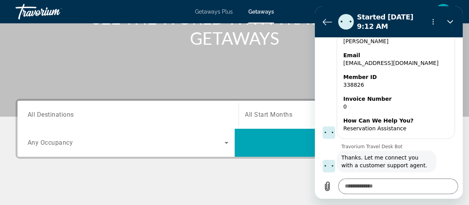
click at [55, 109] on div "Search widget" at bounding box center [128, 115] width 201 height 22
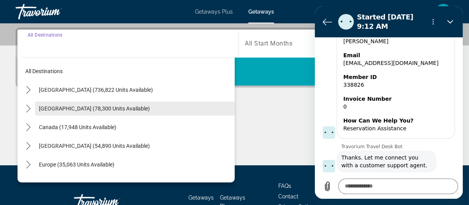
scroll to position [190, 0]
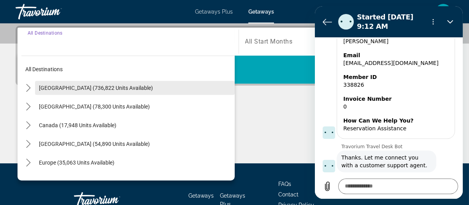
click at [58, 88] on span "[GEOGRAPHIC_DATA] (736,822 units available)" at bounding box center [96, 88] width 114 height 6
click at [58, 88] on div "**********" at bounding box center [234, 95] width 469 height 138
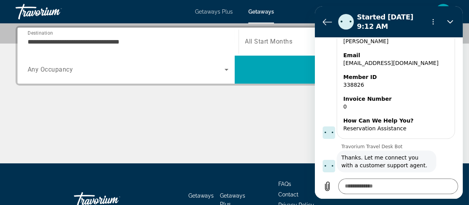
click at [76, 44] on input "**********" at bounding box center [128, 41] width 201 height 9
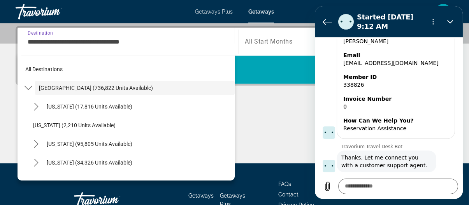
click at [76, 44] on div "**********" at bounding box center [127, 42] width 213 height 28
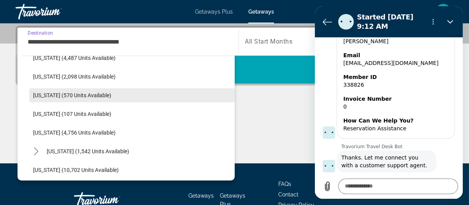
scroll to position [312, 0]
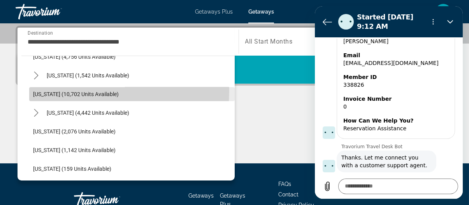
click at [78, 91] on span "[US_STATE] (10,702 units available)" at bounding box center [76, 94] width 86 height 6
type input "**********"
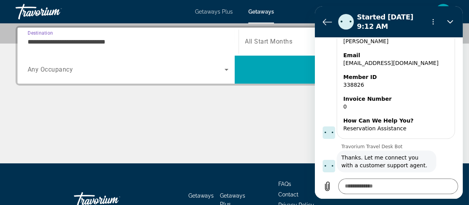
click at [255, 43] on span "All Start Months" at bounding box center [269, 41] width 48 height 7
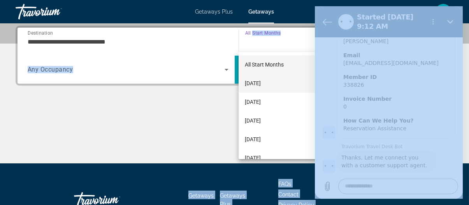
click at [260, 83] on span "[DATE]" at bounding box center [253, 83] width 16 height 9
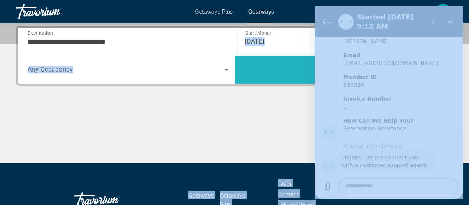
click at [270, 70] on span "Search" at bounding box center [343, 69] width 217 height 19
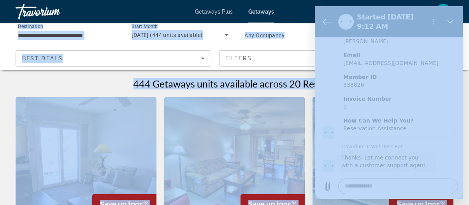
click at [86, 82] on div "444 Getaways units available across 20 Resorts" at bounding box center [235, 84] width 438 height 12
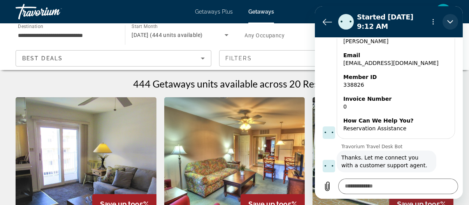
click at [447, 20] on button "Close" at bounding box center [451, 22] width 16 height 16
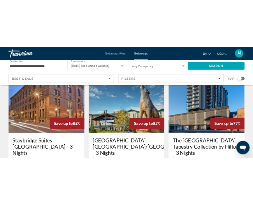
scroll to position [662, 0]
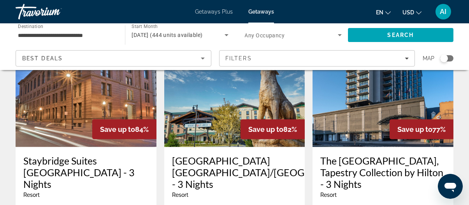
click at [446, 175] on div "Open messaging window" at bounding box center [450, 186] width 23 height 23
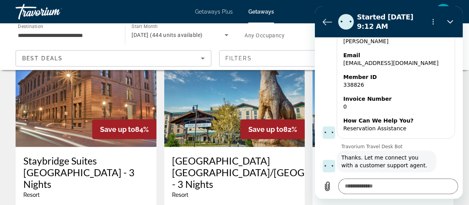
drag, startPoint x: 433, startPoint y: 166, endPoint x: 649, endPoint y: 166, distance: 216.2
click at [463, 166] on html "Started Oct 13 at 9:12 AM 9:12 AM Travorium Travel Desk Bot Travorium Travel De…" at bounding box center [389, 102] width 148 height 193
